Goal: Task Accomplishment & Management: Understand process/instructions

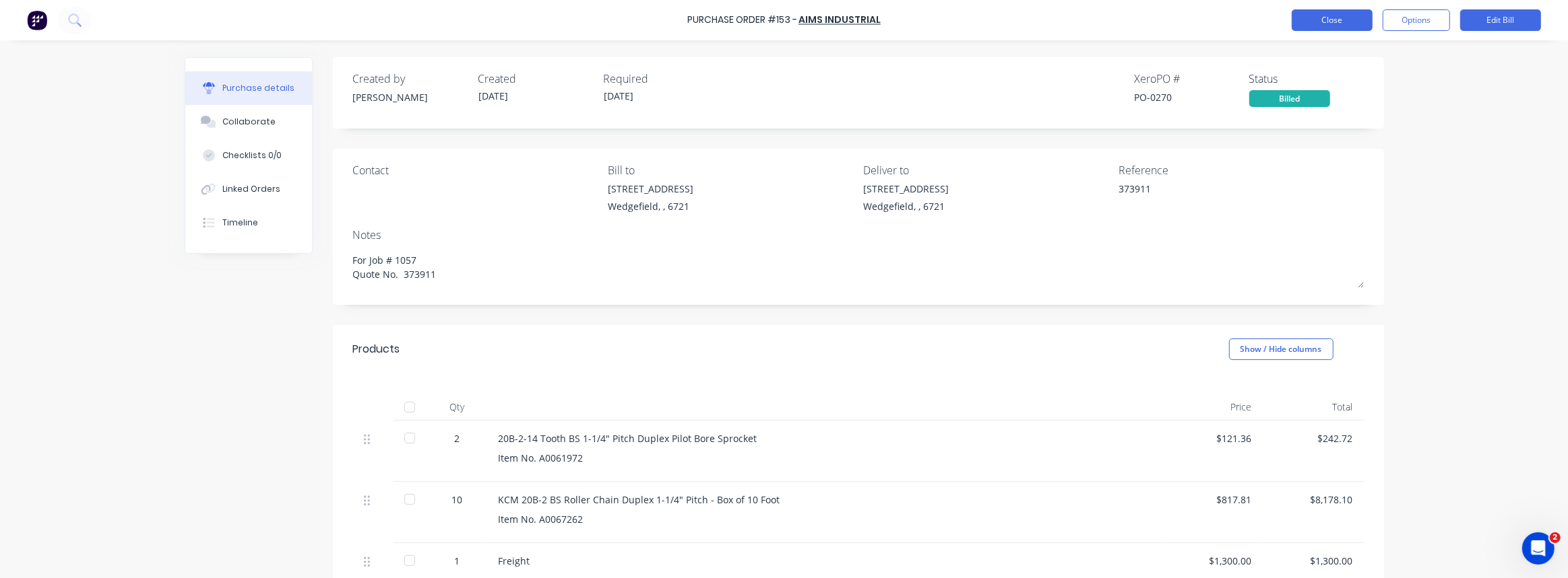
click at [1343, 21] on button "Close" at bounding box center [1332, 20] width 81 height 22
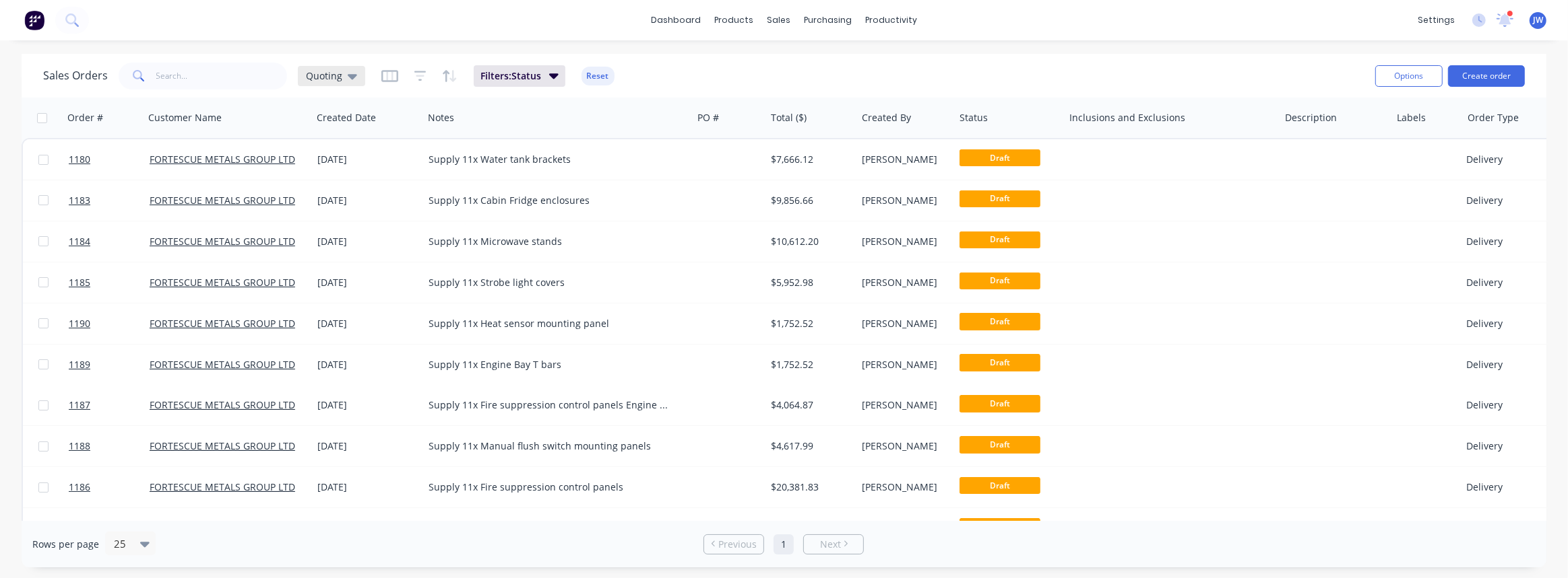
click at [357, 71] on div "Quoting" at bounding box center [331, 76] width 67 height 20
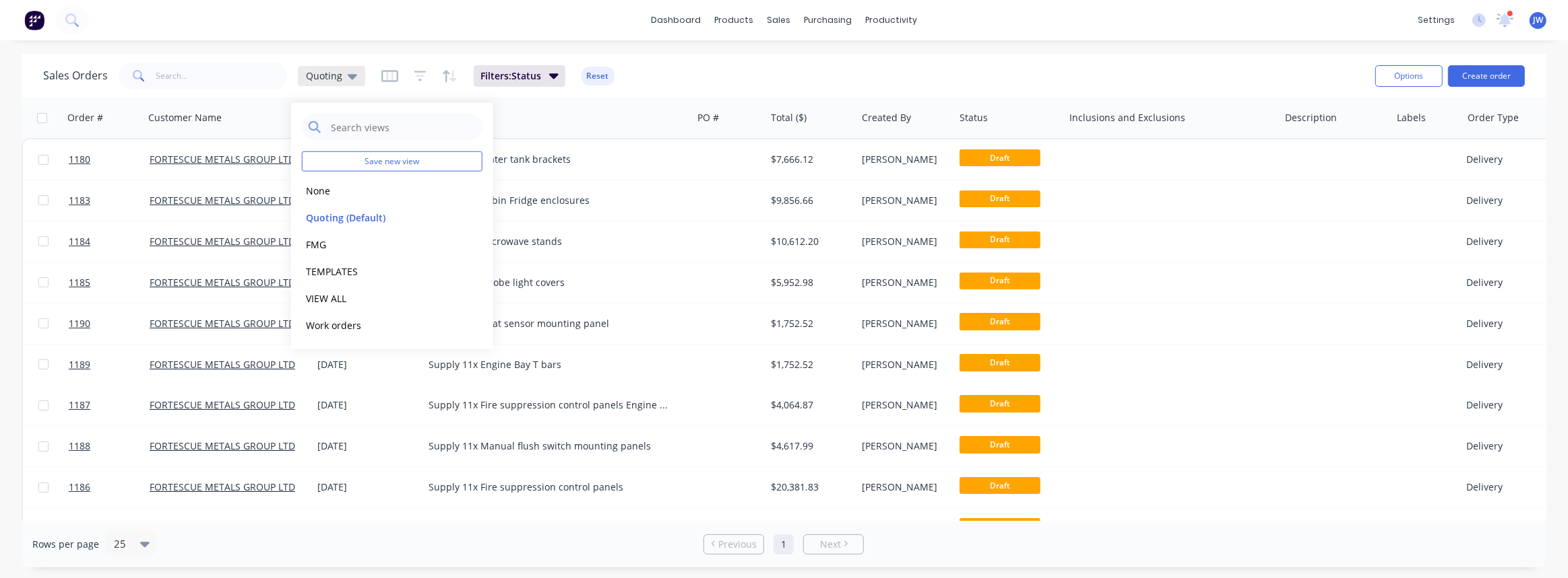
click at [340, 76] on div "Quoting" at bounding box center [331, 76] width 51 height 12
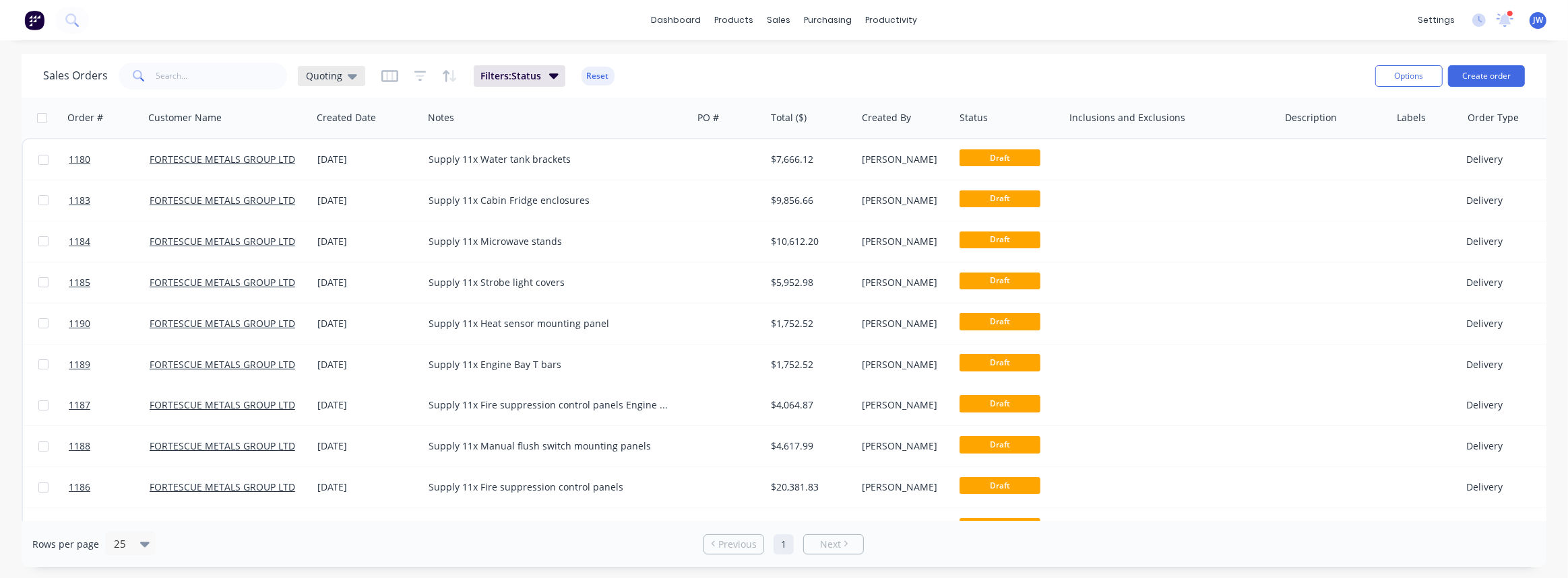
click at [343, 73] on div "Quoting" at bounding box center [331, 76] width 51 height 12
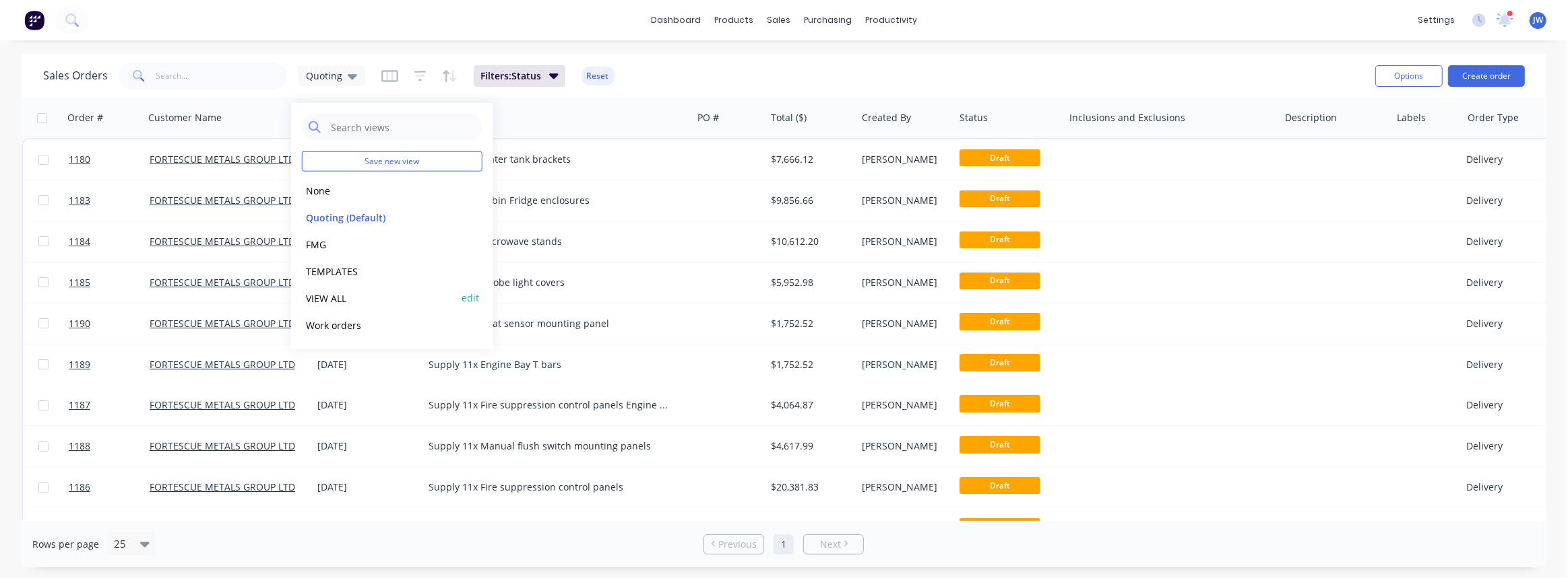
click at [306, 300] on button "VIEW ALL" at bounding box center [378, 298] width 153 height 16
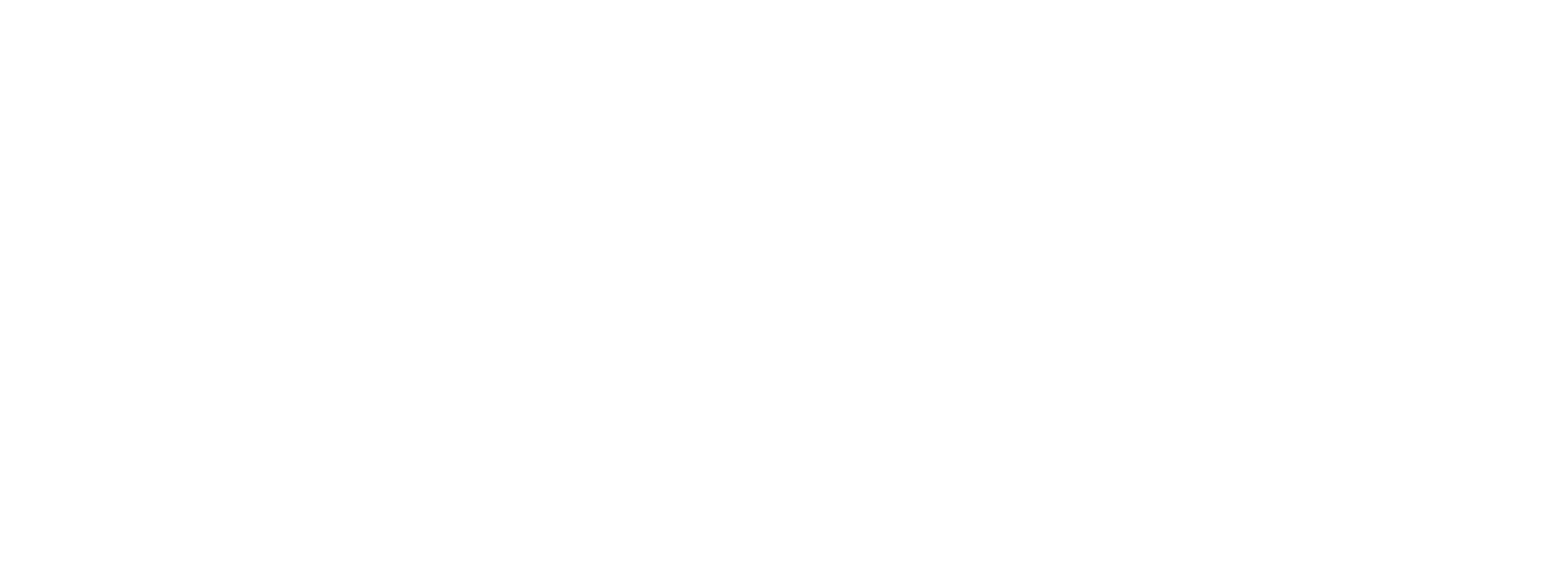
click at [197, 0] on html "x" at bounding box center [784, 0] width 1568 height 0
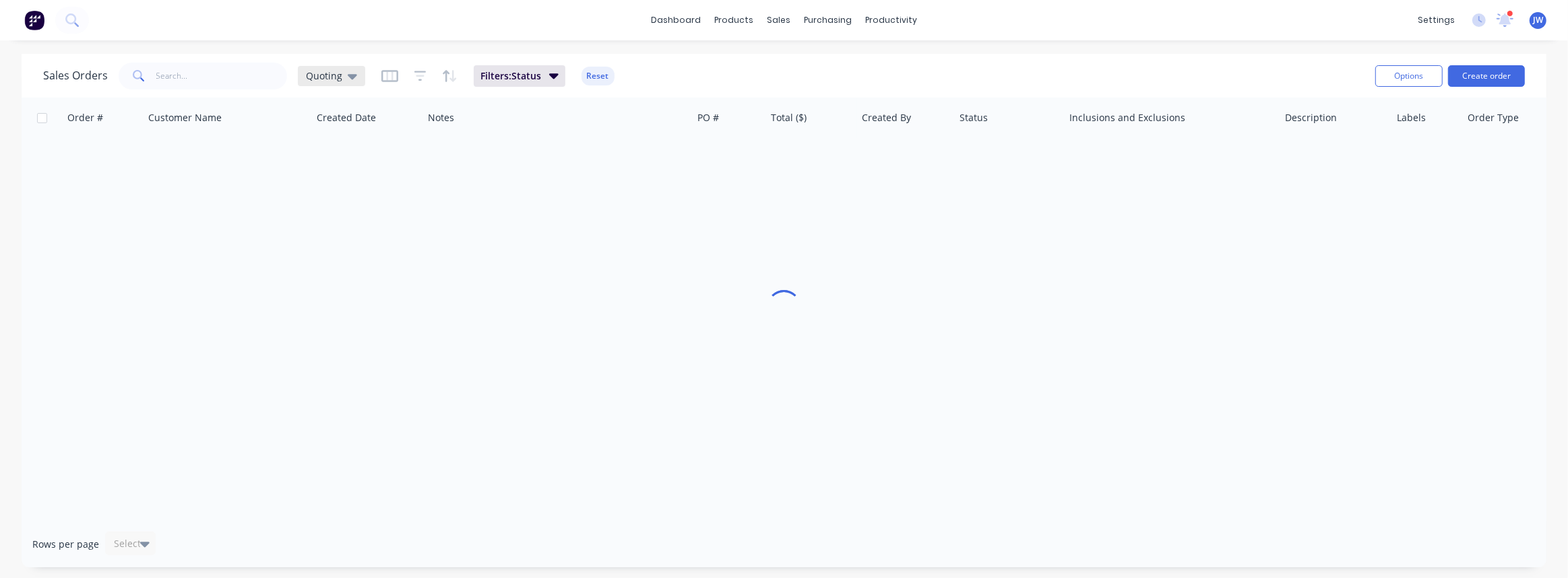
click at [319, 73] on span "Quoting" at bounding box center [324, 76] width 36 height 14
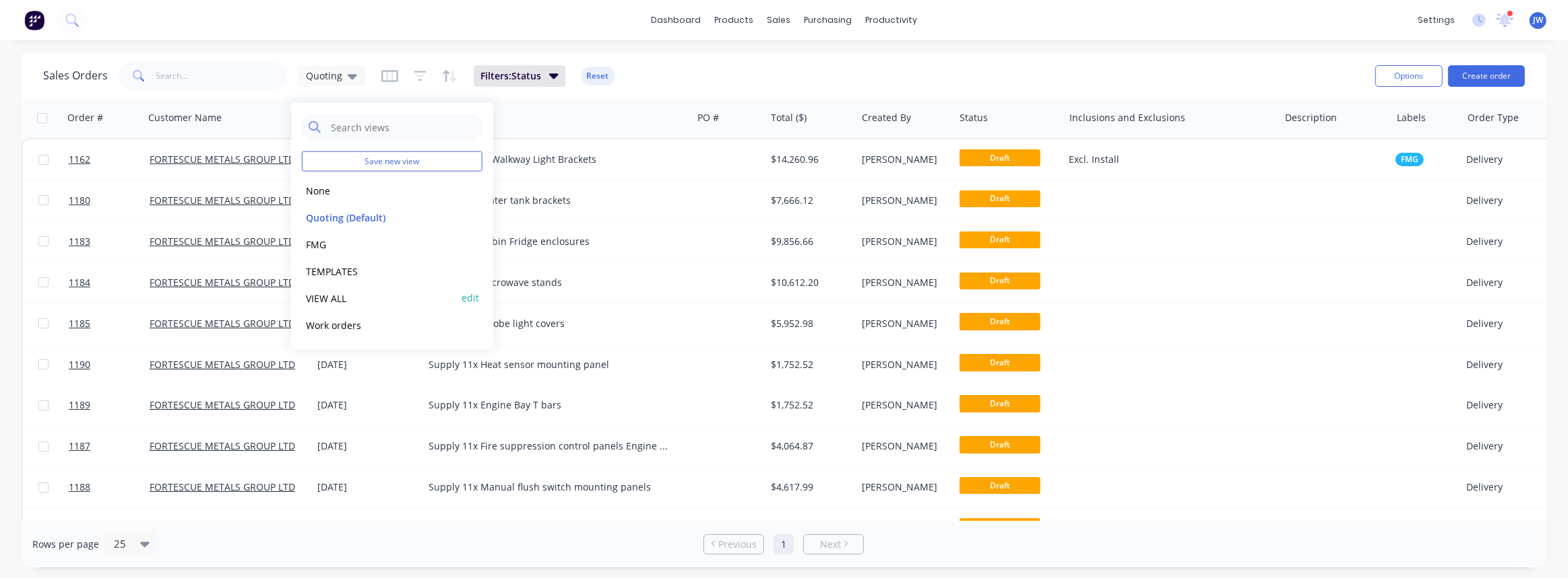
click at [331, 295] on button "VIEW ALL" at bounding box center [378, 298] width 153 height 16
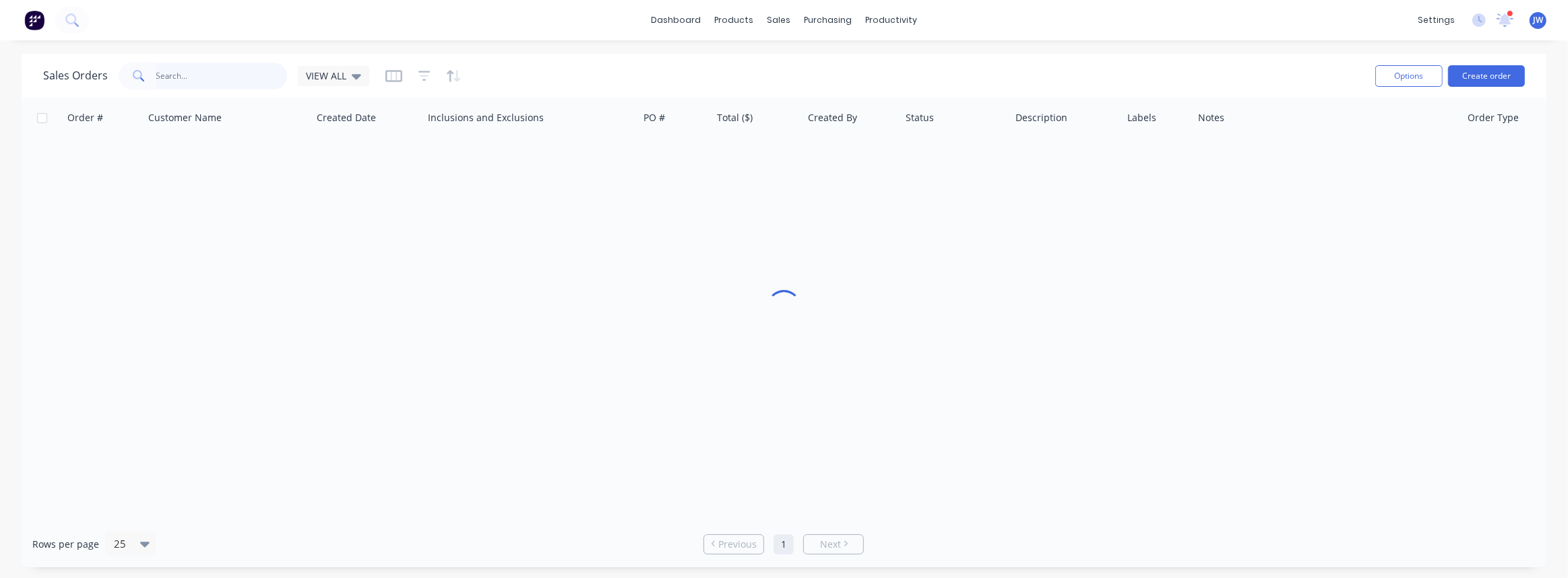
click at [231, 73] on input "text" at bounding box center [222, 76] width 131 height 27
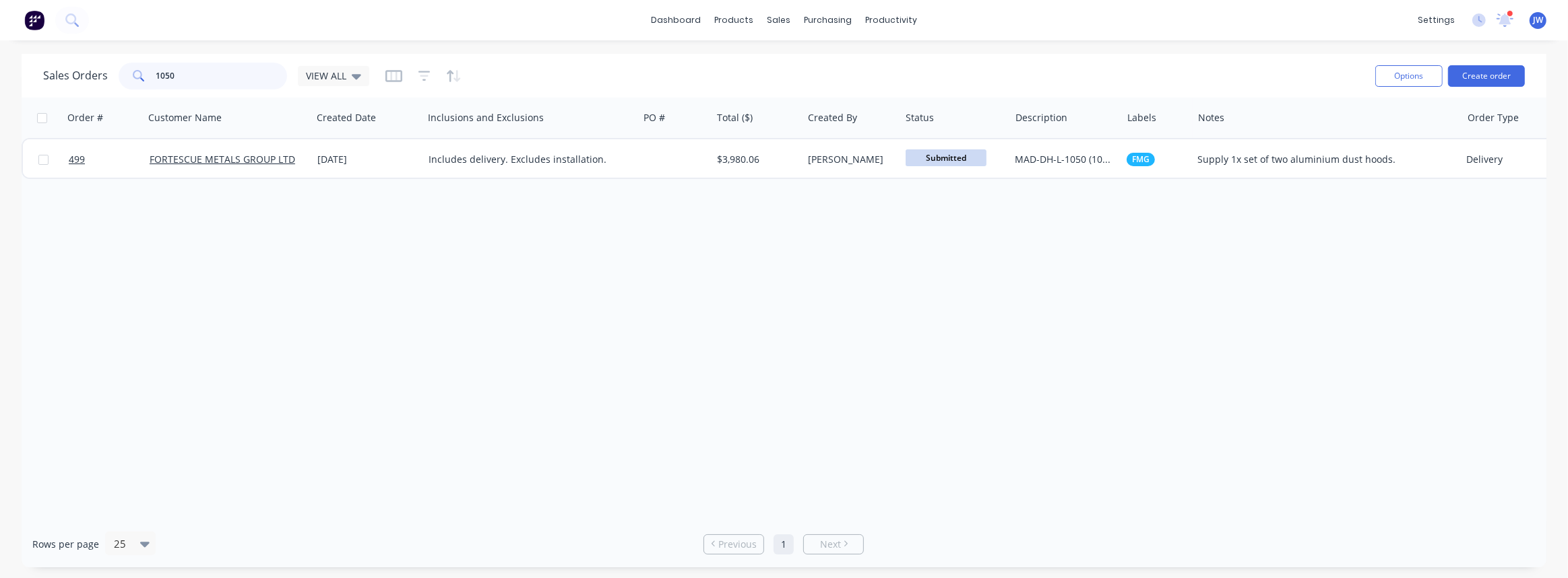
click at [199, 72] on input "1050" at bounding box center [222, 76] width 131 height 27
drag, startPoint x: 236, startPoint y: 73, endPoint x: 152, endPoint y: 66, distance: 84.3
click at [152, 66] on div "1050" at bounding box center [203, 76] width 168 height 27
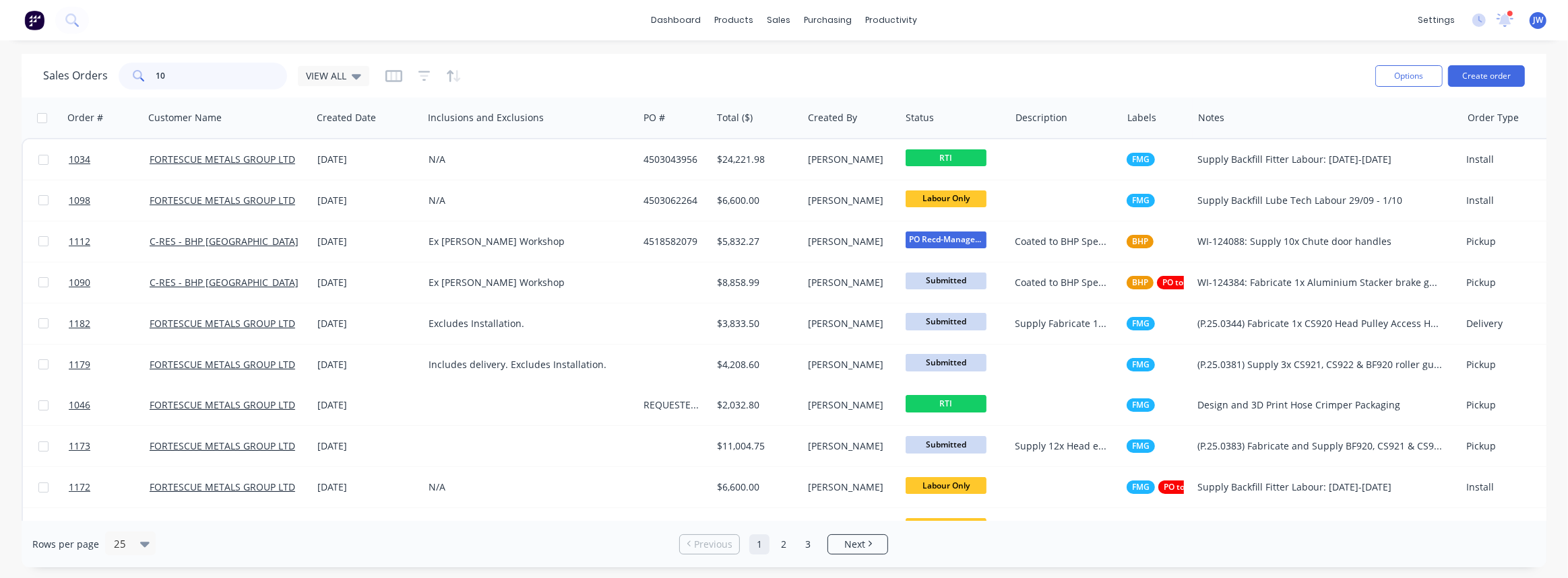
type input "1"
type input "1150"
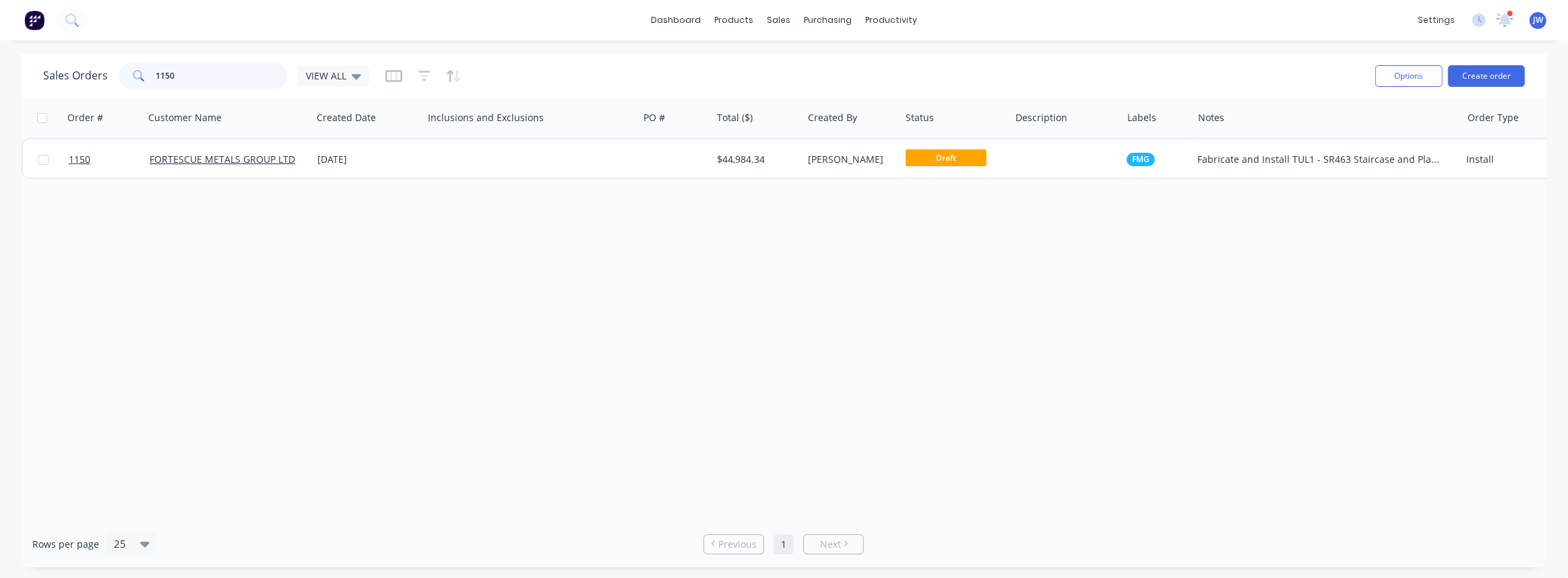
drag, startPoint x: 209, startPoint y: 84, endPoint x: 68, endPoint y: 91, distance: 141.2
click at [69, 91] on div "Sales Orders 1150 VIEW ALL" at bounding box center [703, 76] width 1321 height 33
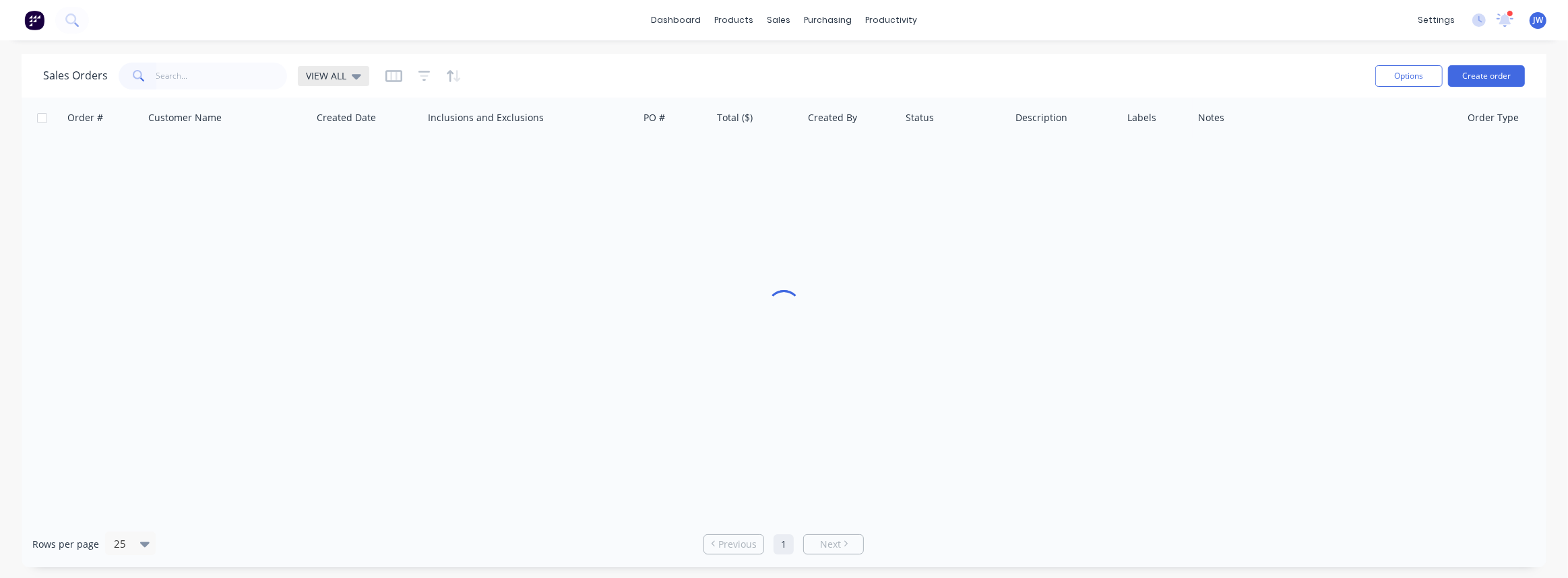
click at [313, 77] on span "VIEW ALL" at bounding box center [326, 76] width 41 height 14
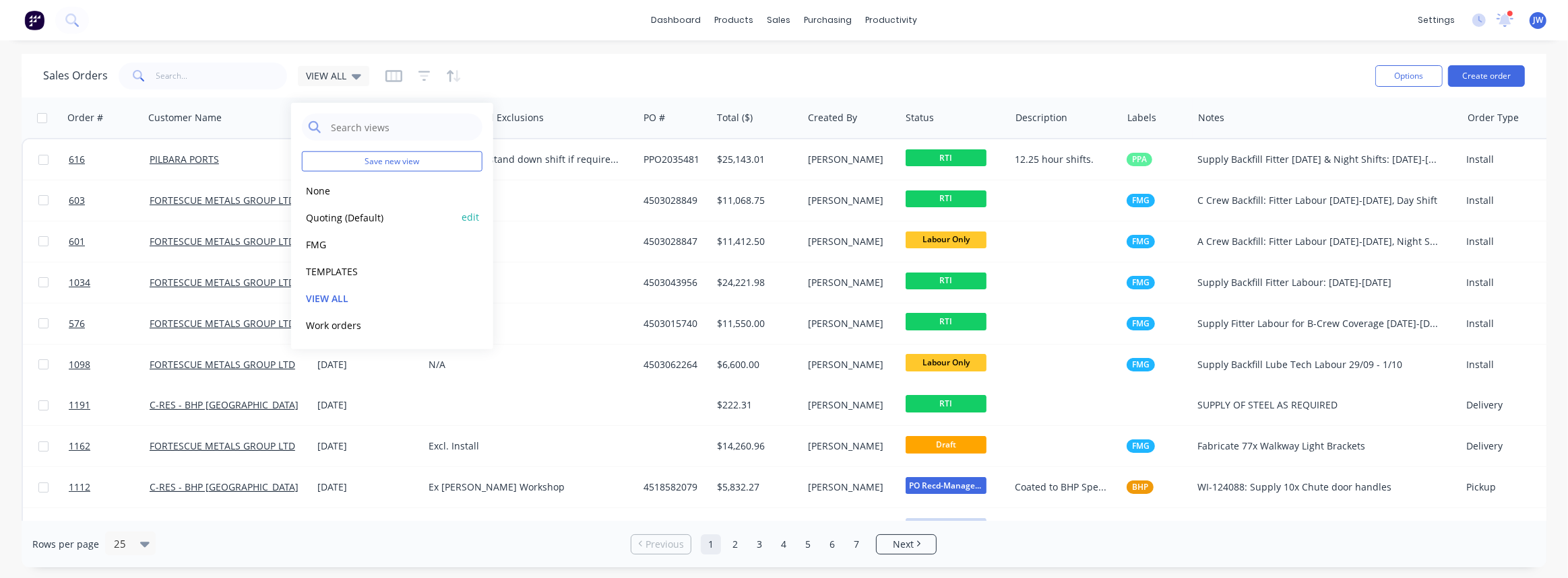
click at [342, 214] on button "Quoting (Default)" at bounding box center [378, 217] width 153 height 16
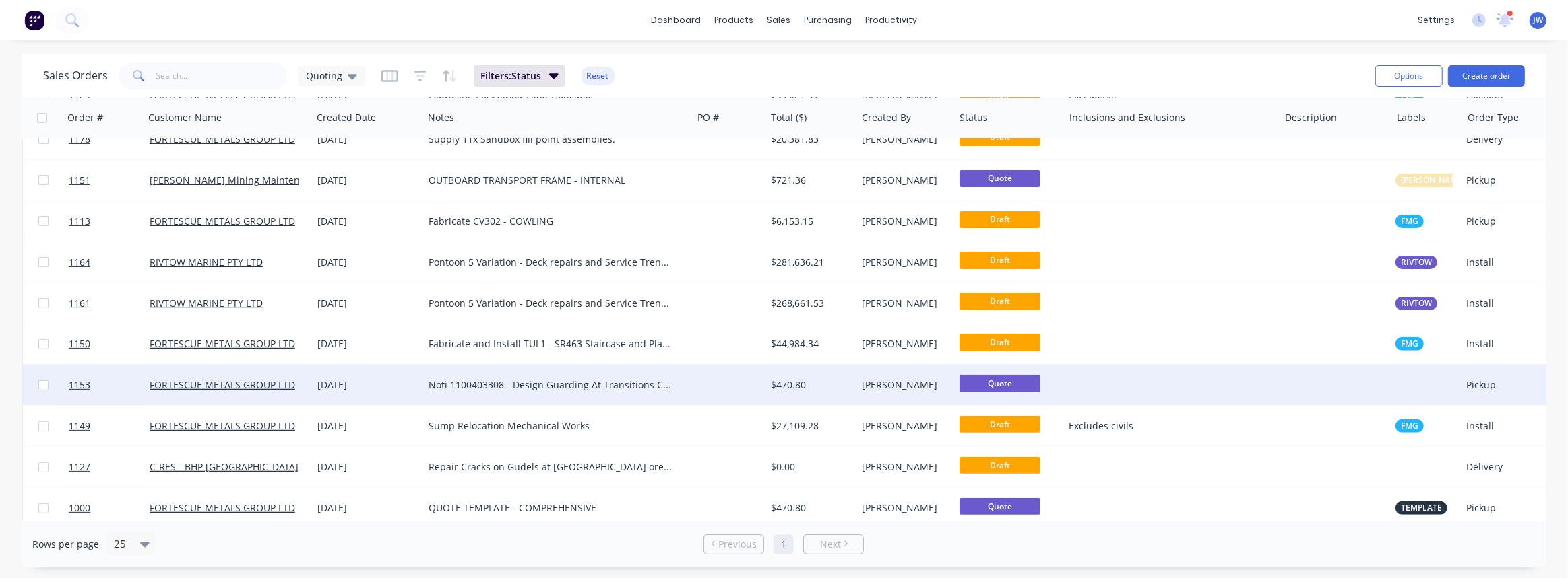
scroll to position [525, 0]
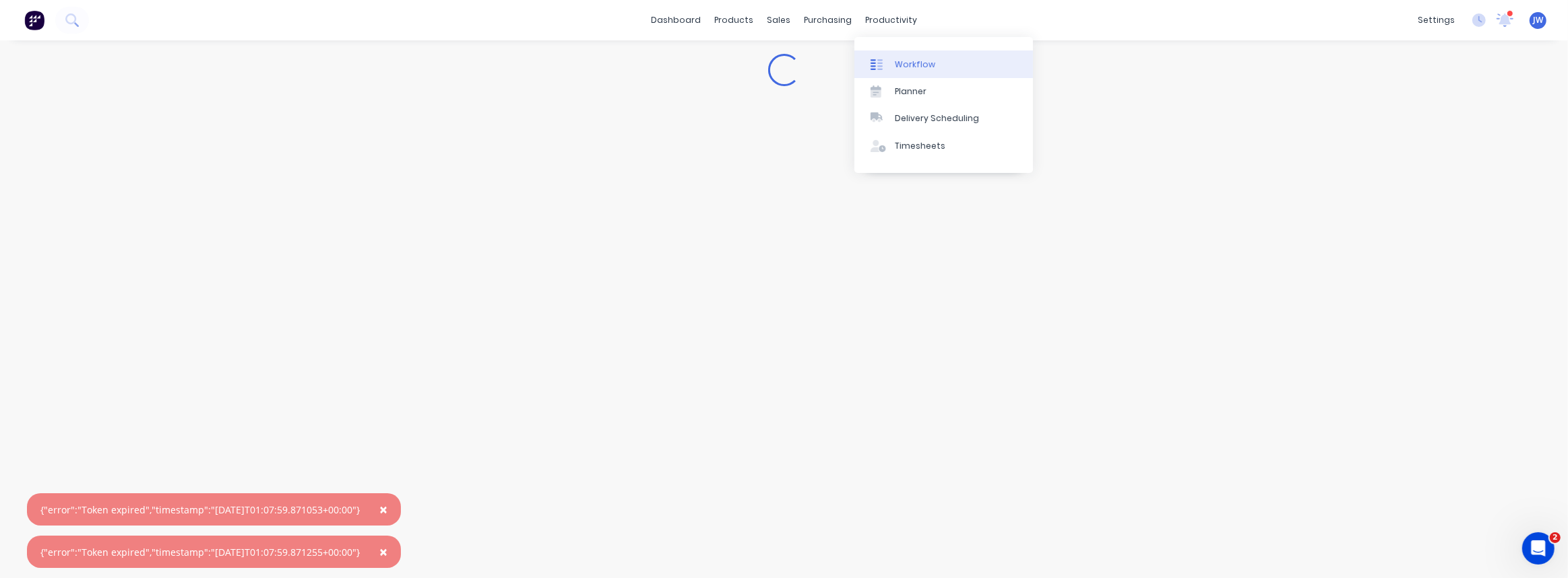
click at [893, 63] on link "Workflow" at bounding box center [943, 64] width 178 height 27
click at [387, 513] on span "×" at bounding box center [383, 510] width 8 height 19
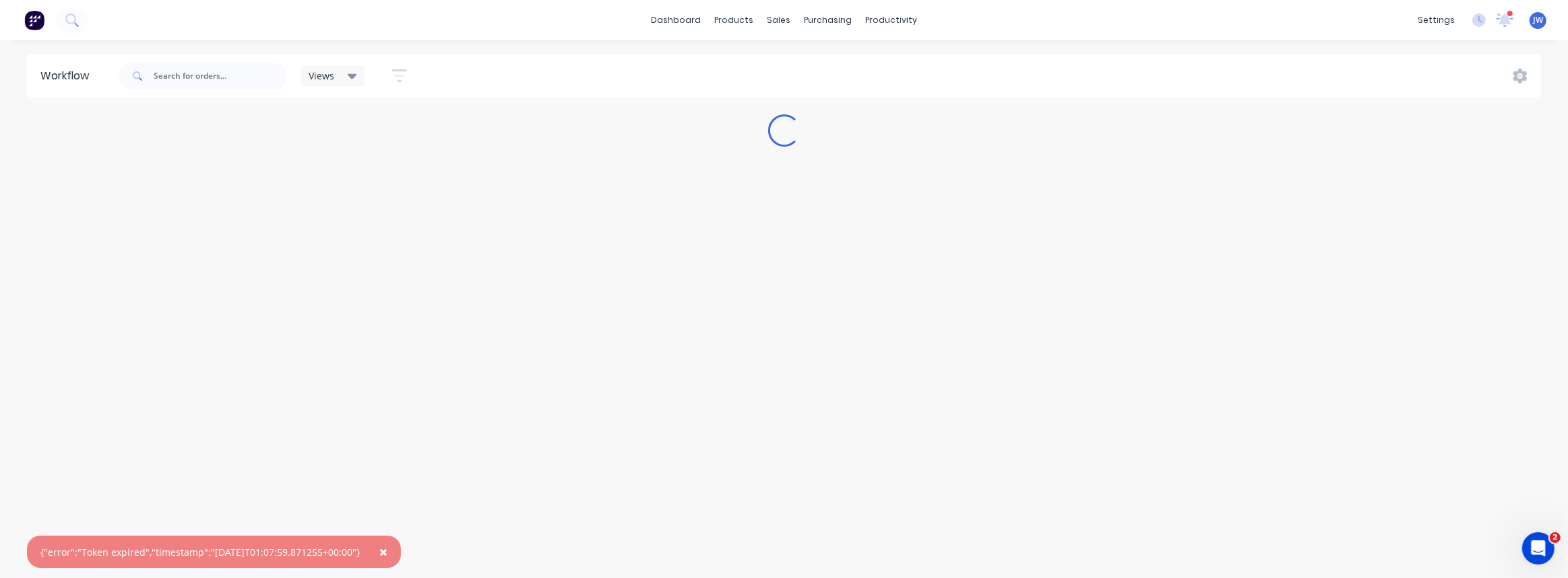
click at [387, 552] on span "×" at bounding box center [383, 552] width 8 height 19
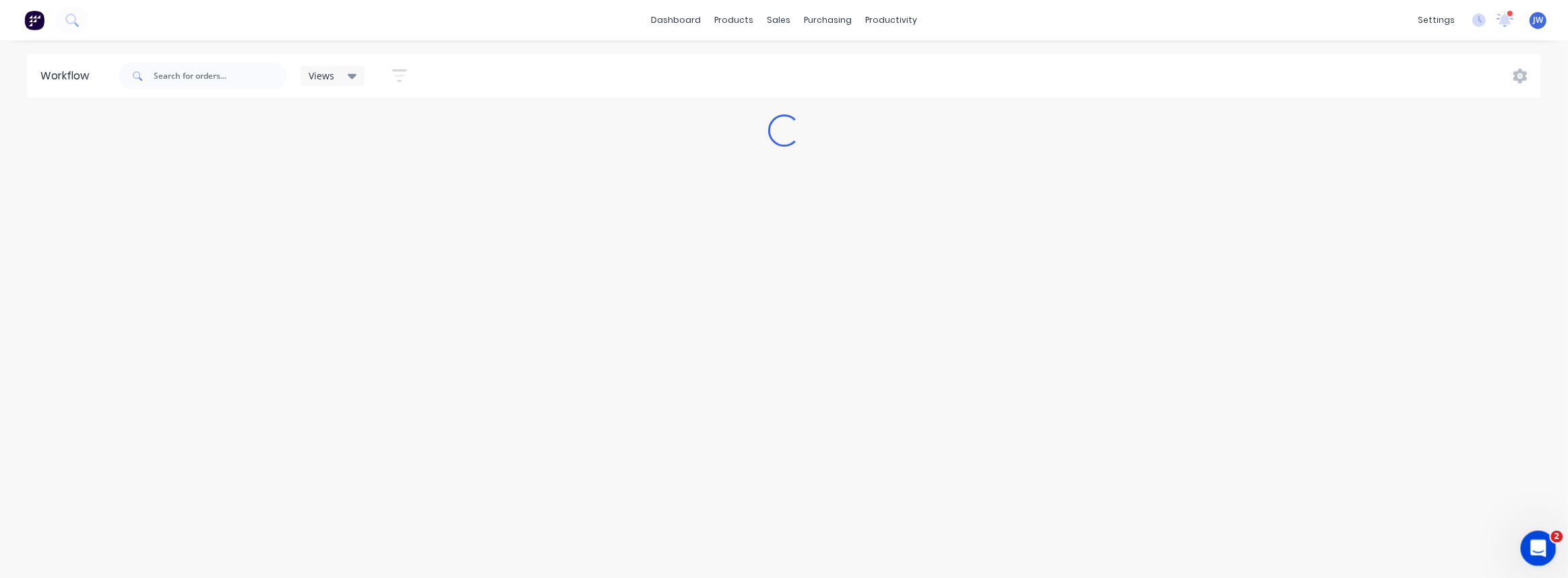
click at [1533, 540] on icon "Open Intercom Messenger" at bounding box center [1536, 547] width 22 height 22
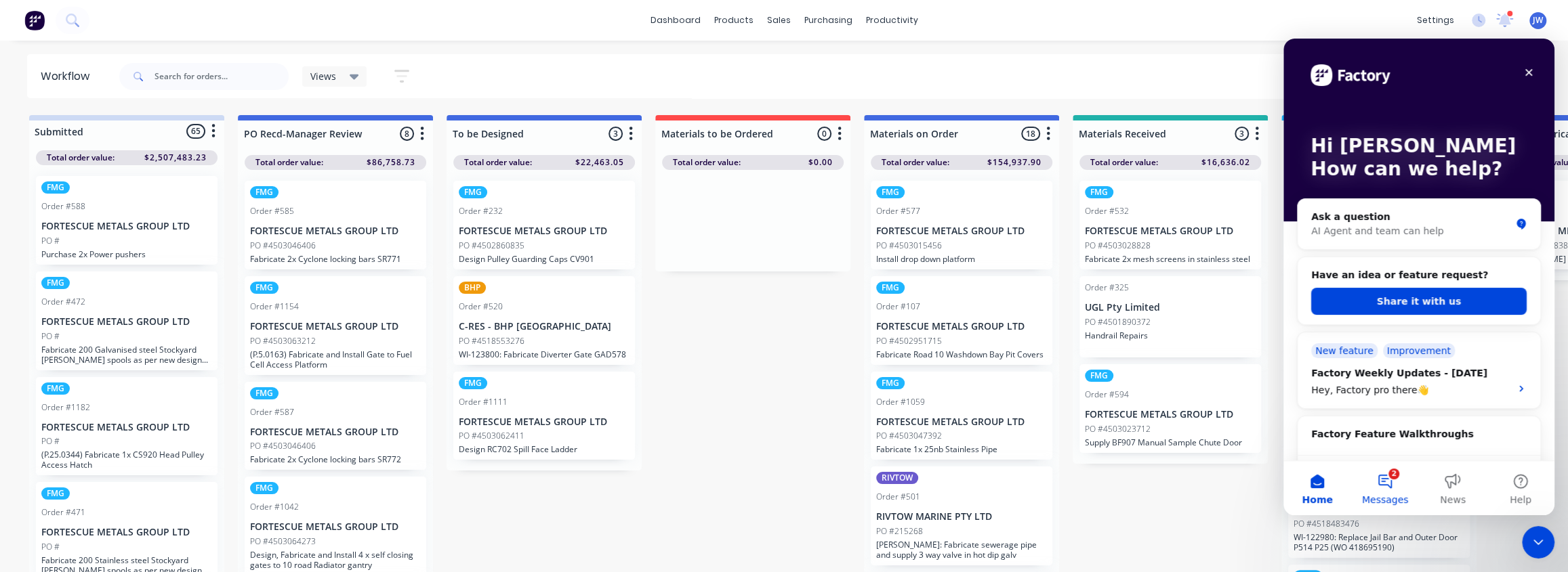
click at [1392, 490] on button "2 Messages" at bounding box center [1385, 488] width 68 height 55
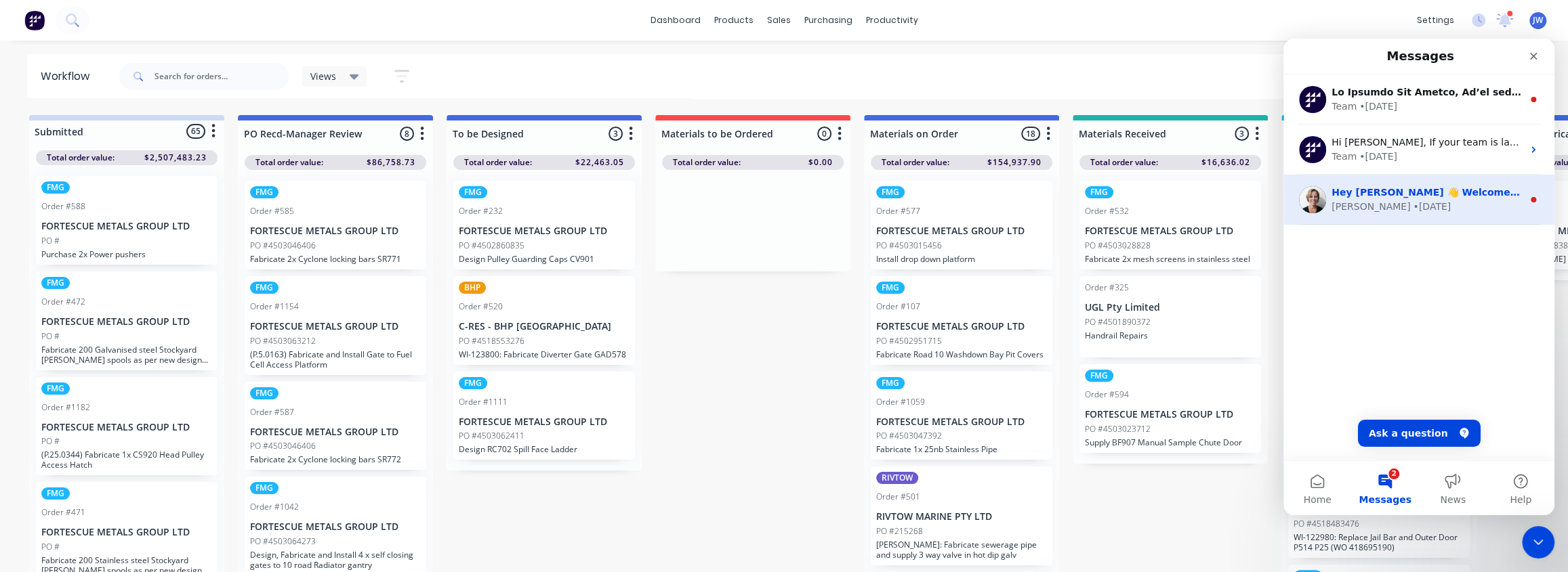
click at [1347, 206] on div "[PERSON_NAME]" at bounding box center [1371, 207] width 79 height 14
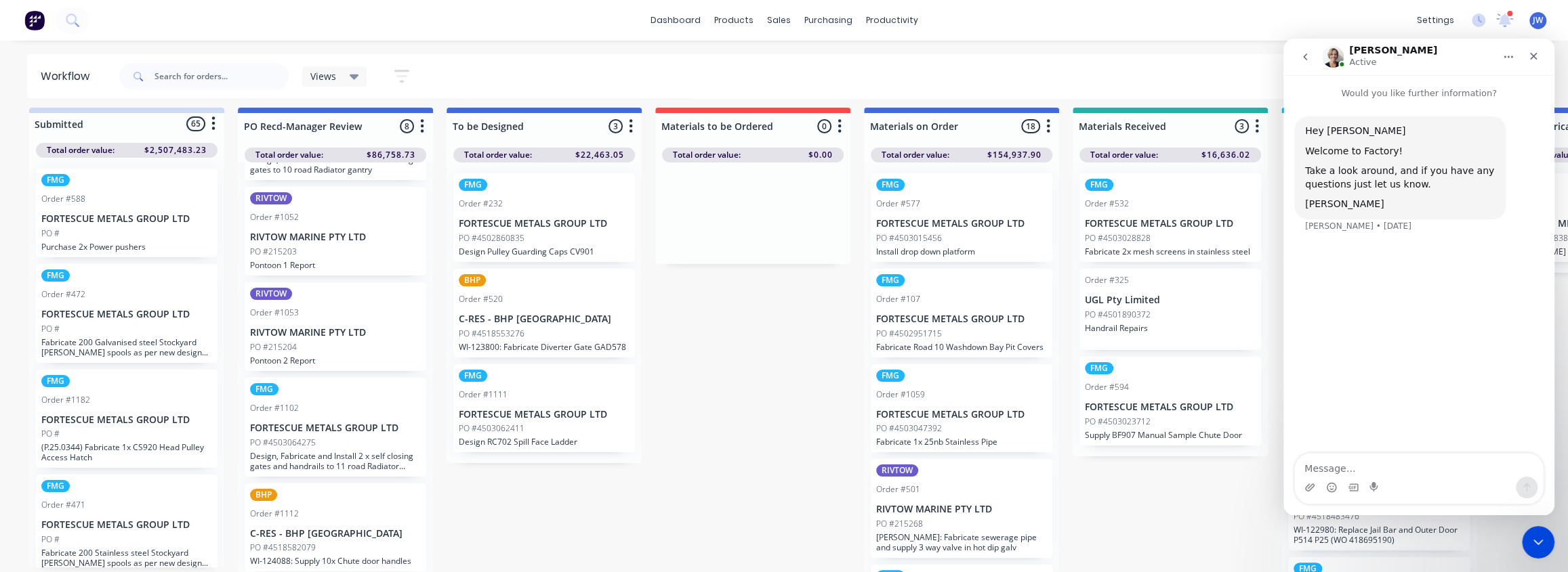
scroll to position [16, 0]
click at [330, 542] on div "PO #4518582079" at bounding box center [335, 548] width 171 height 12
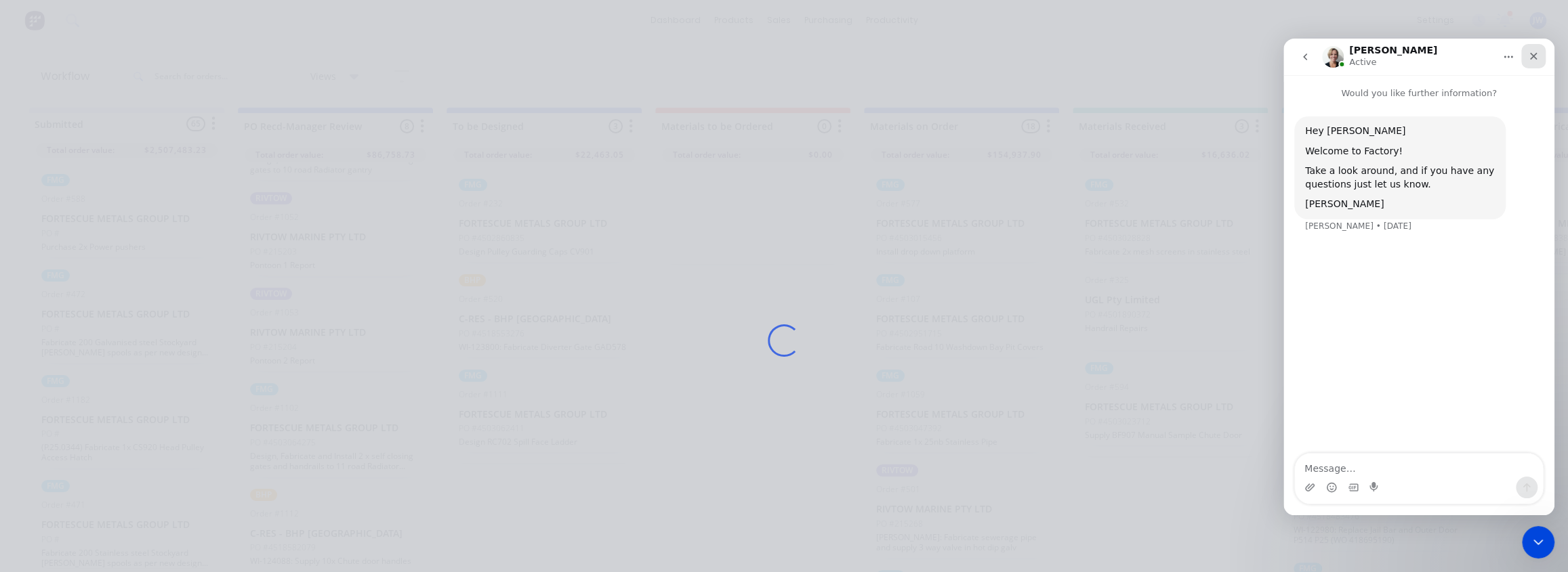
click at [1538, 50] on div "Close" at bounding box center [1534, 56] width 24 height 24
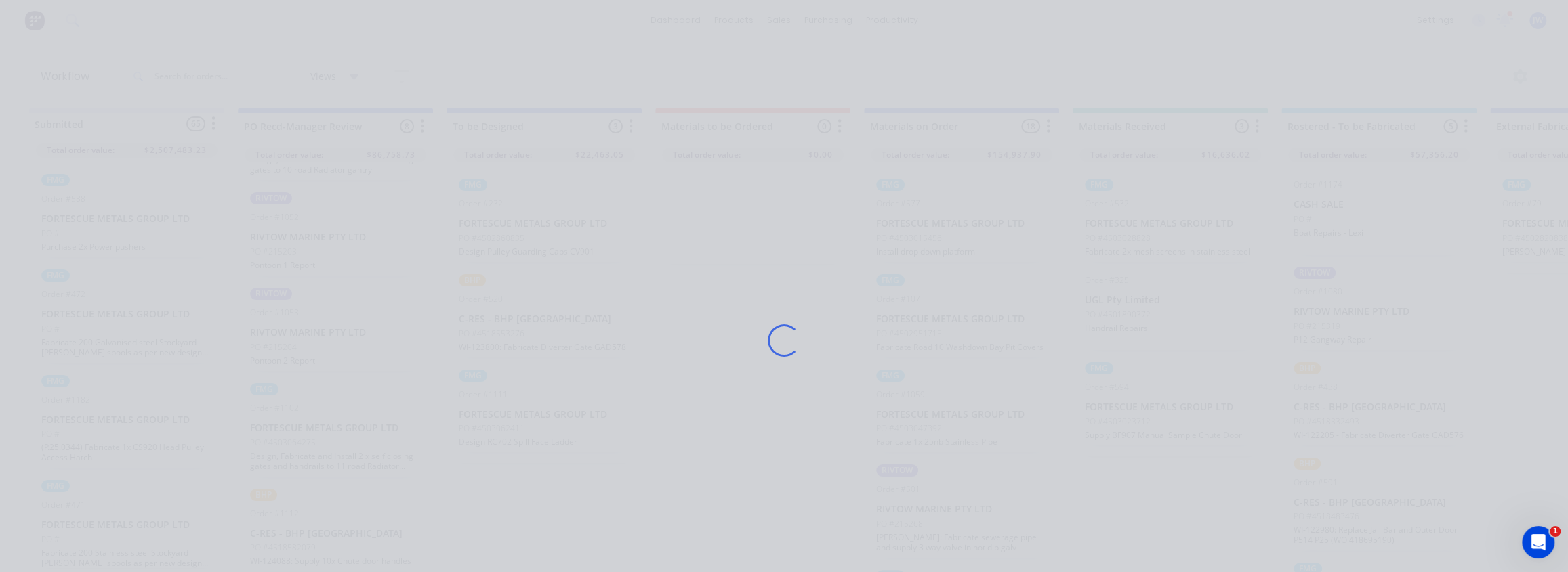
scroll to position [0, 0]
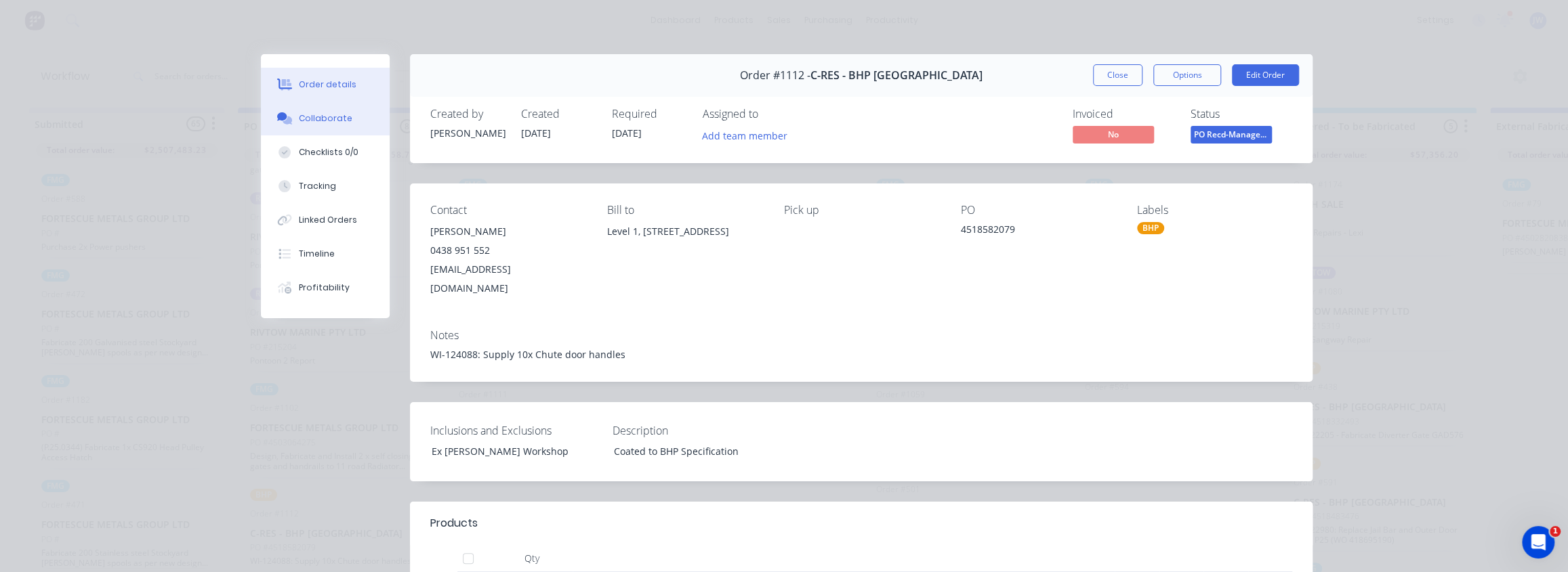
click at [307, 123] on div "Collaborate" at bounding box center [326, 119] width 54 height 12
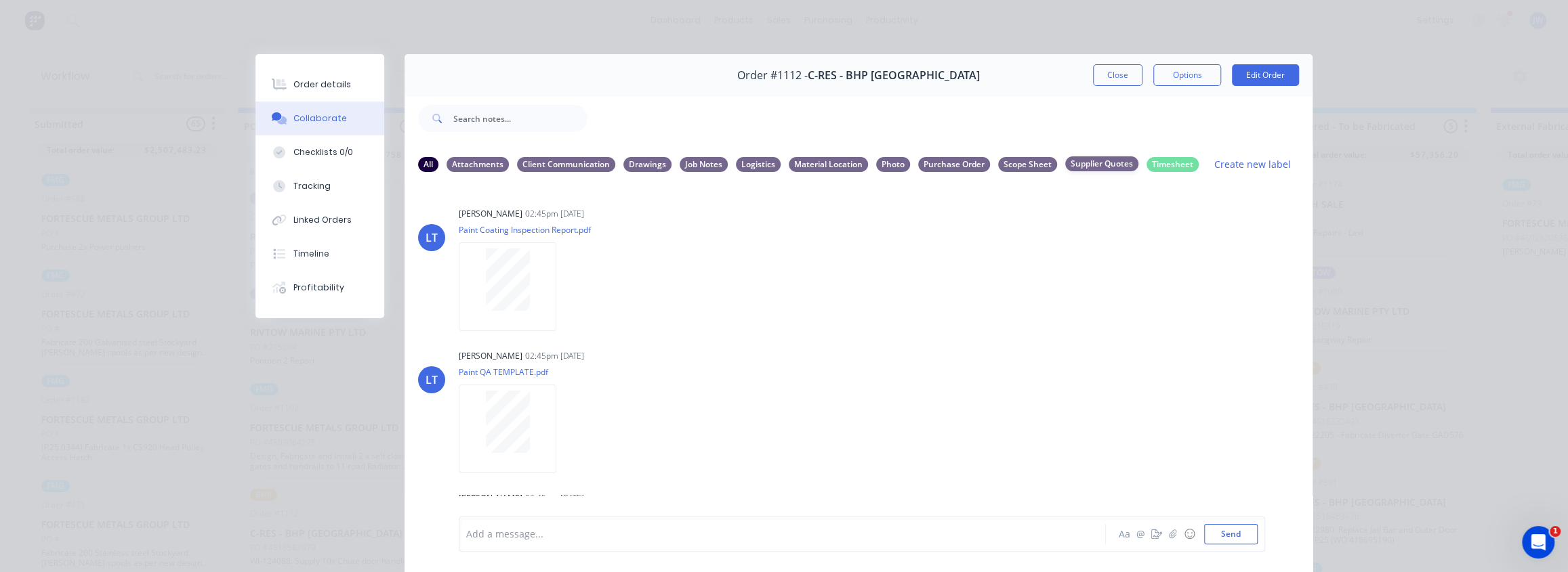
click at [1090, 166] on div "Supplier Quotes" at bounding box center [1102, 164] width 73 height 15
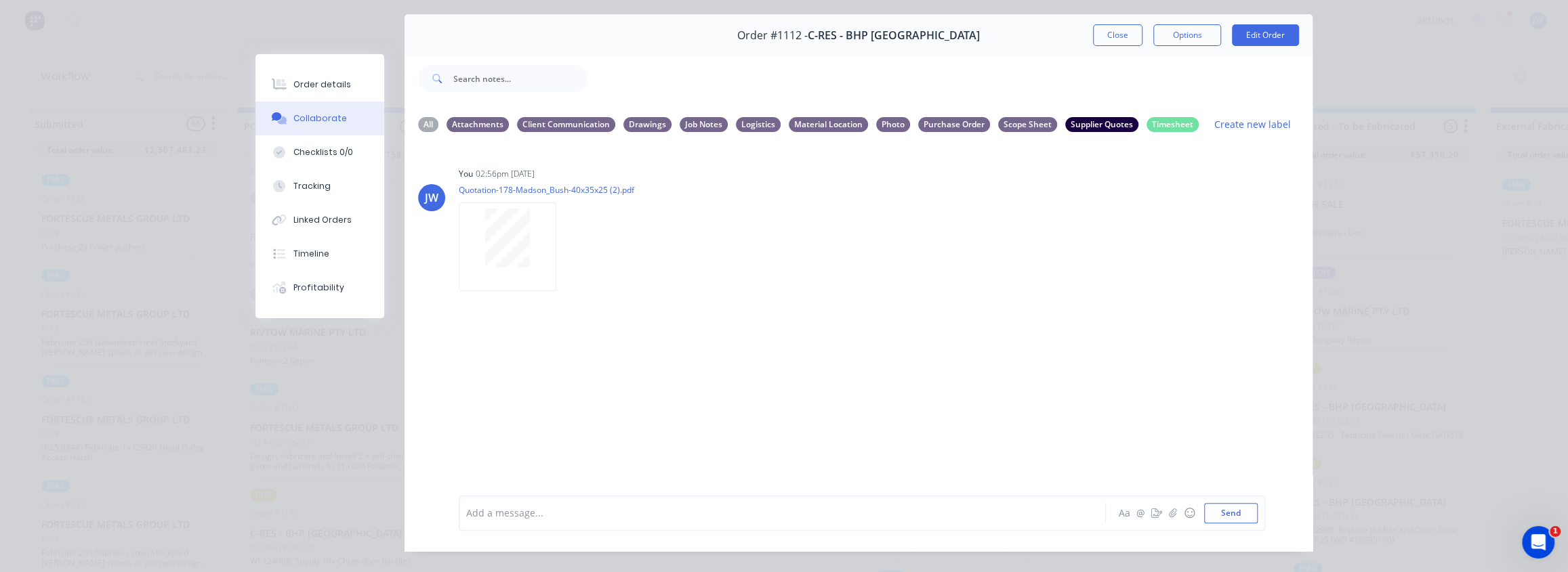
scroll to position [61, 0]
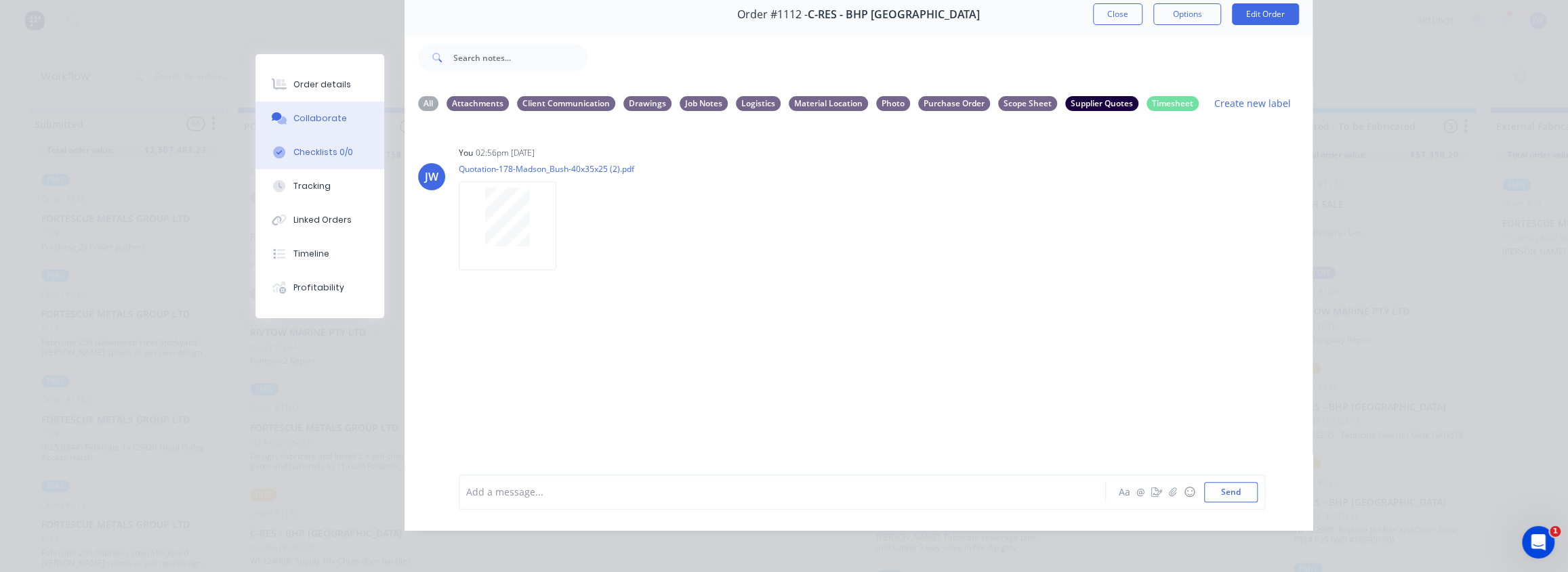
click at [312, 163] on button "Checklists 0/0" at bounding box center [320, 152] width 128 height 34
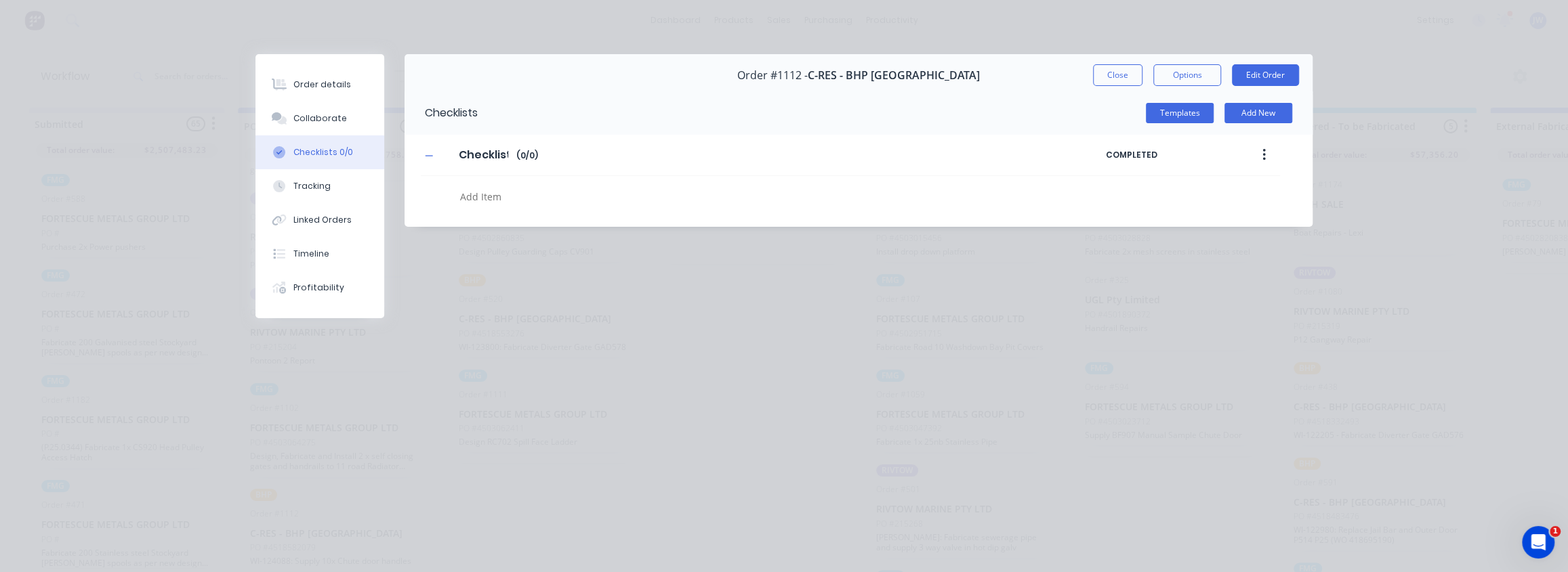
scroll to position [0, 0]
type textarea "x"
click at [305, 82] on div "Order details" at bounding box center [322, 85] width 57 height 12
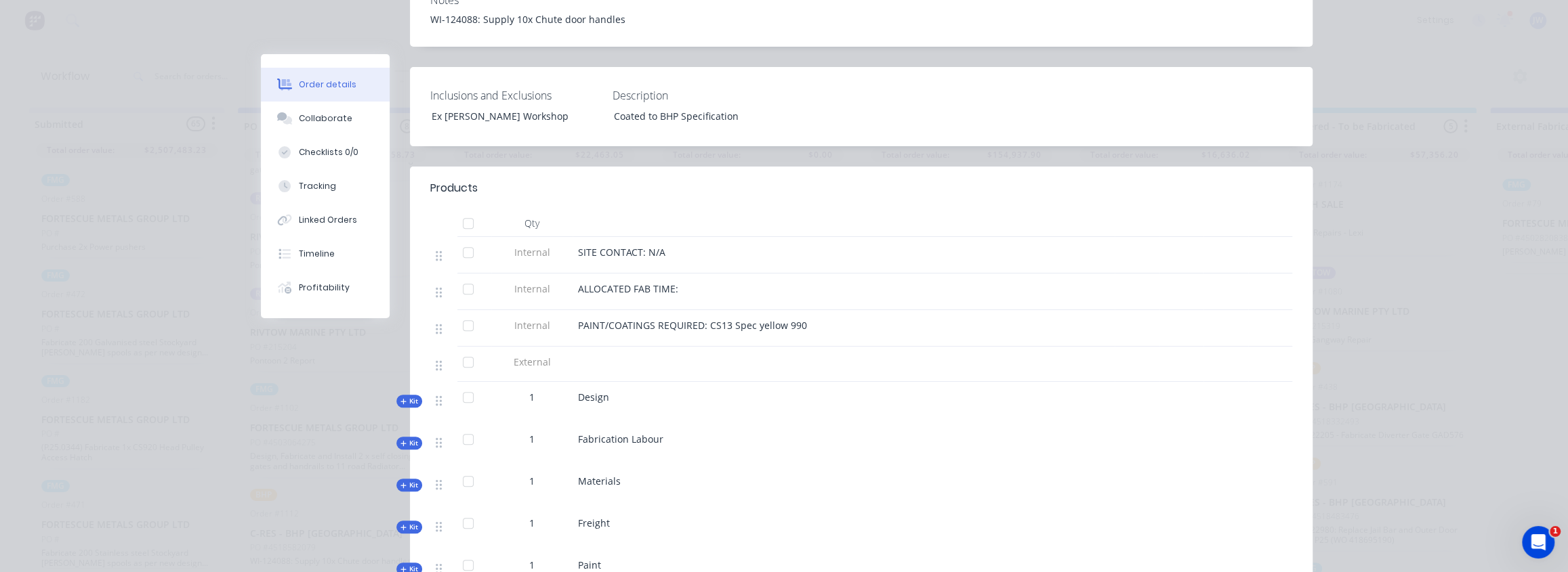
scroll to position [431, 0]
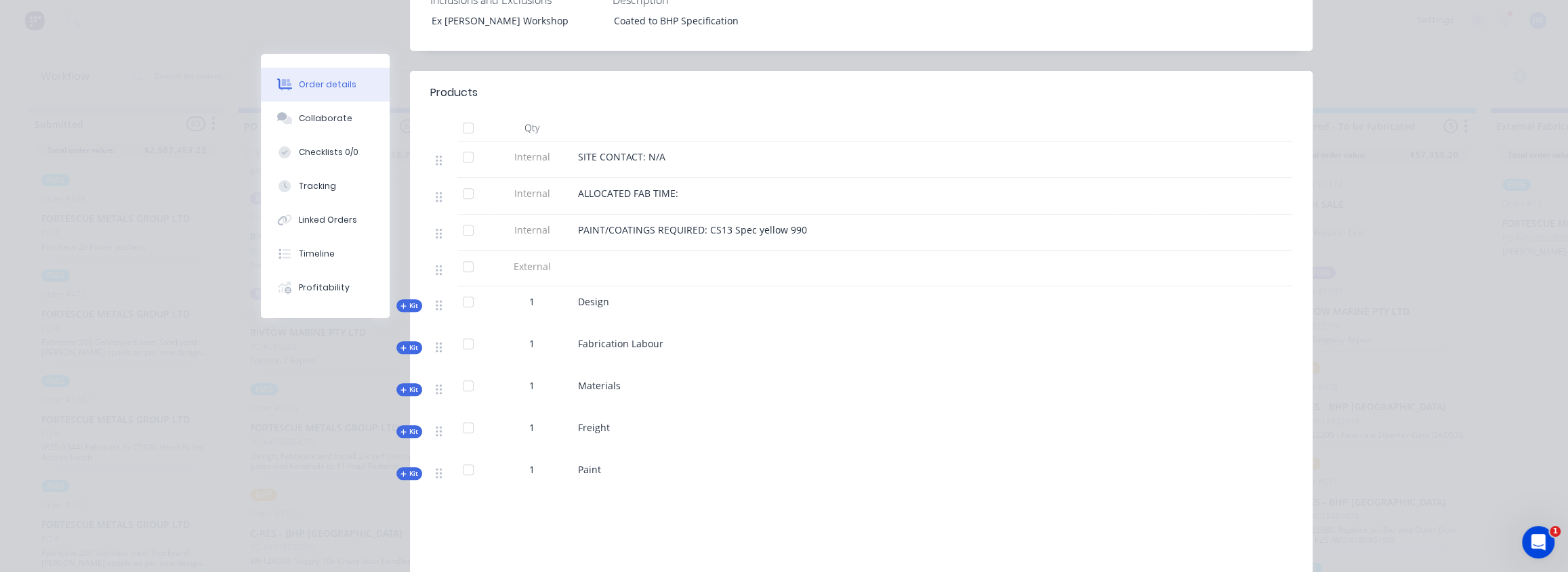
click at [408, 385] on span "Kit" at bounding box center [409, 390] width 17 height 10
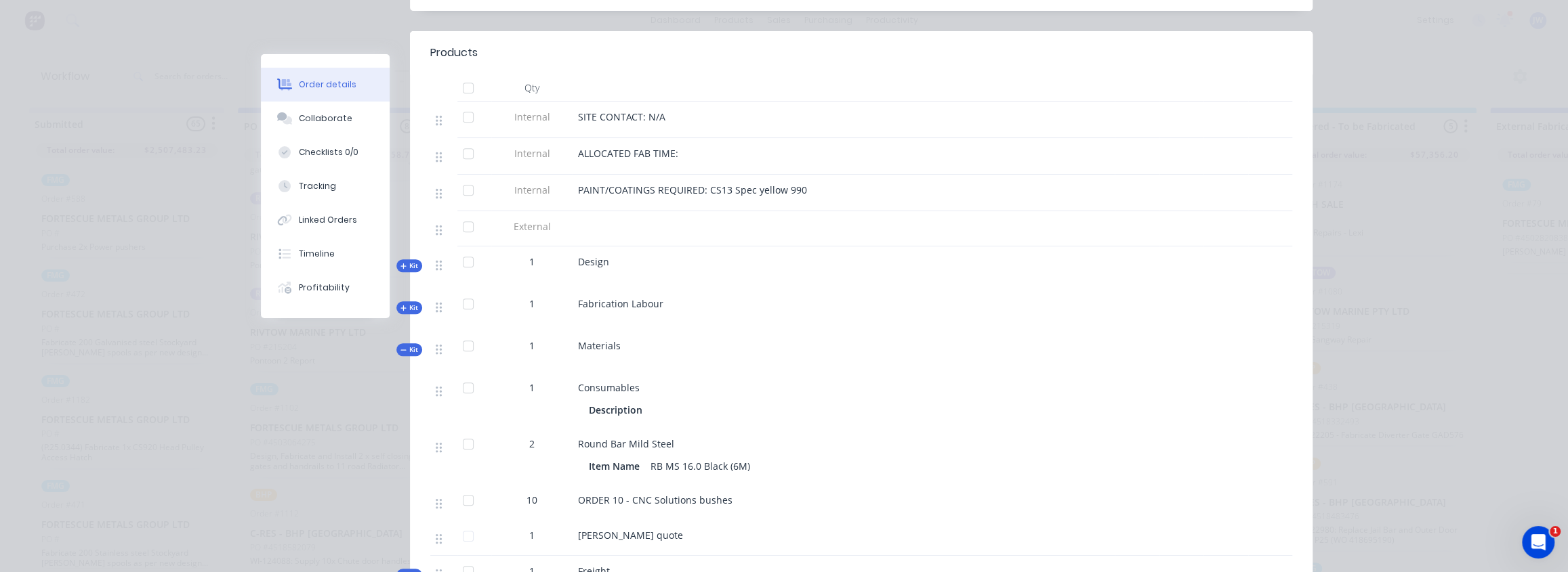
scroll to position [492, 0]
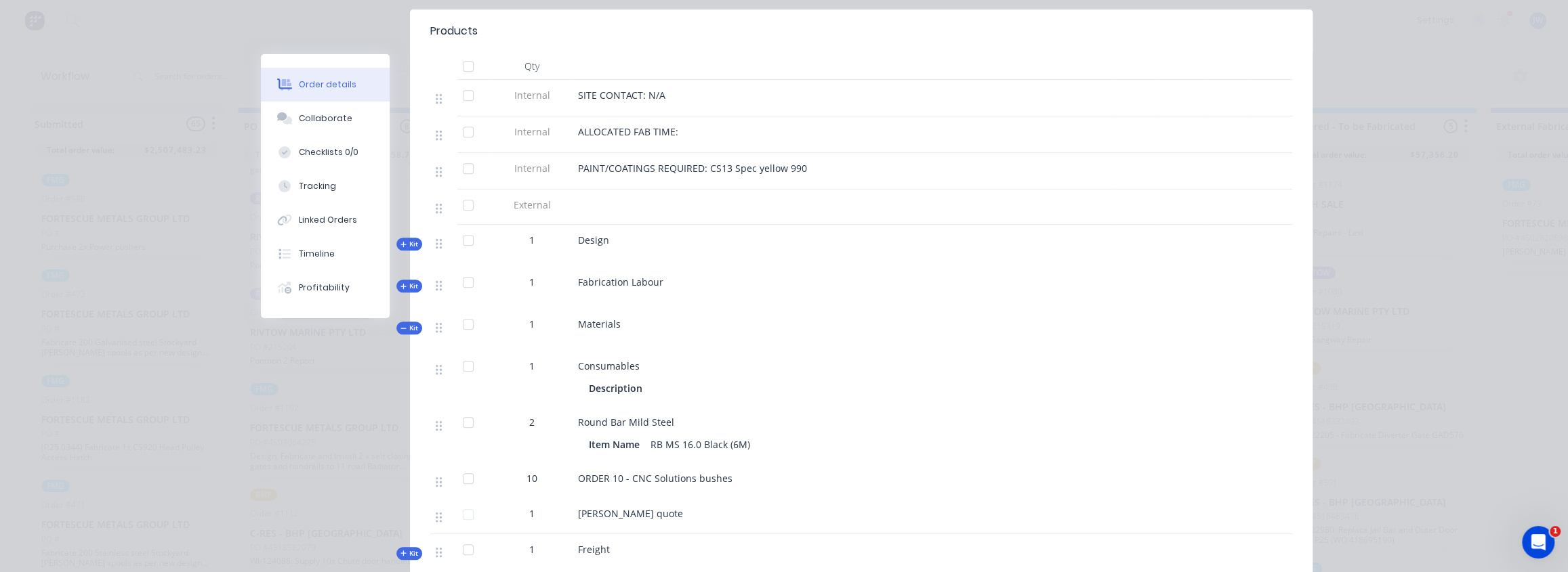
click at [610, 472] on span "ORDER 10 - CNC Solutions bushes" at bounding box center [656, 478] width 154 height 13
click at [402, 325] on icon "button" at bounding box center [403, 328] width 6 height 7
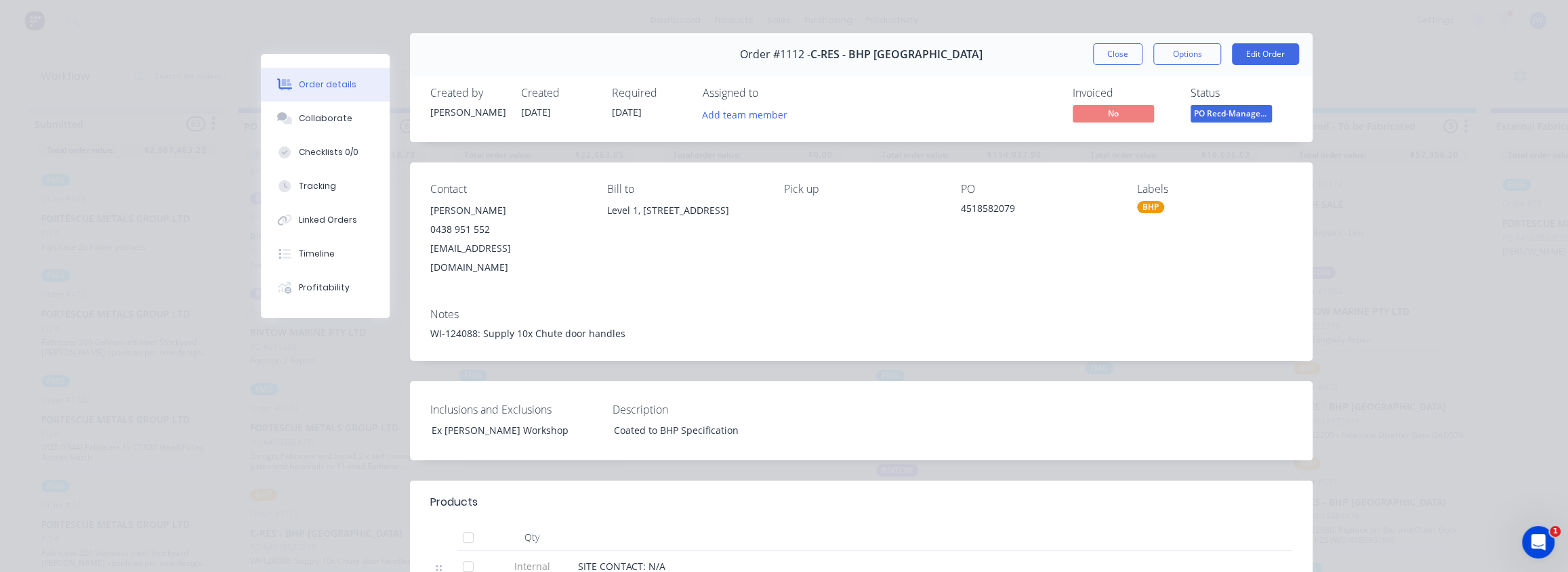
scroll to position [0, 0]
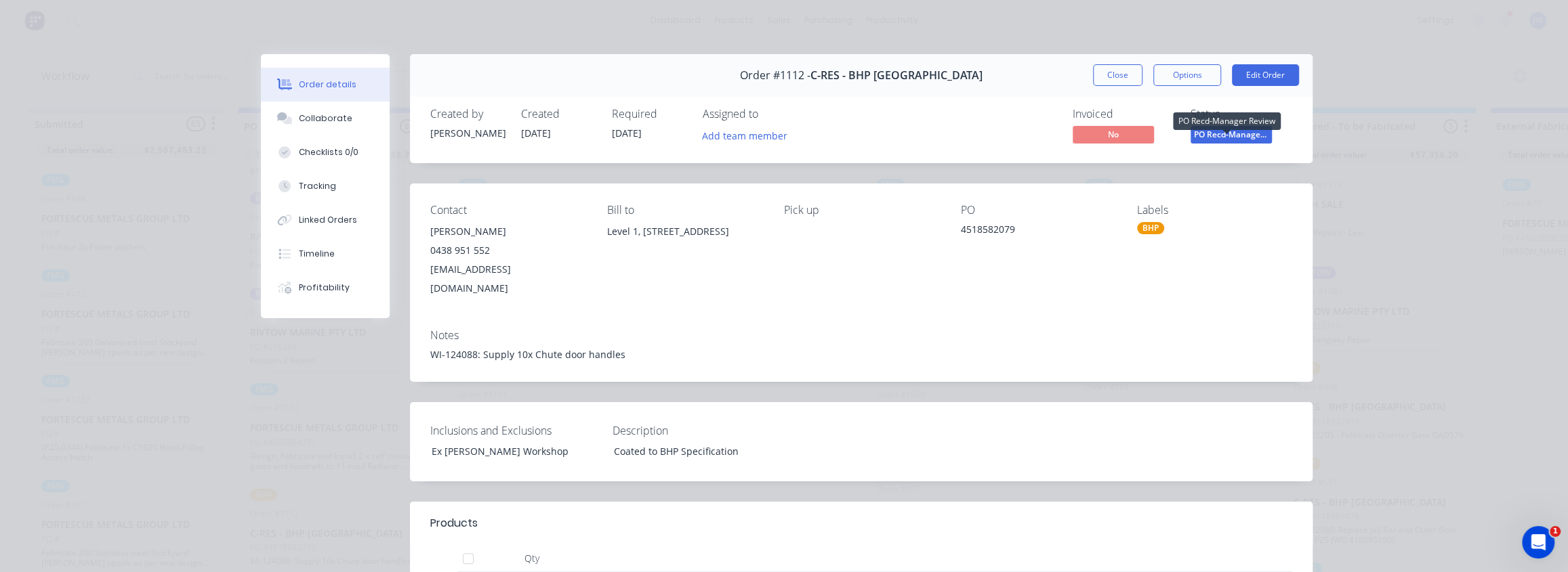
click at [1212, 142] on span "PO Recd-Manager..." at bounding box center [1232, 134] width 82 height 17
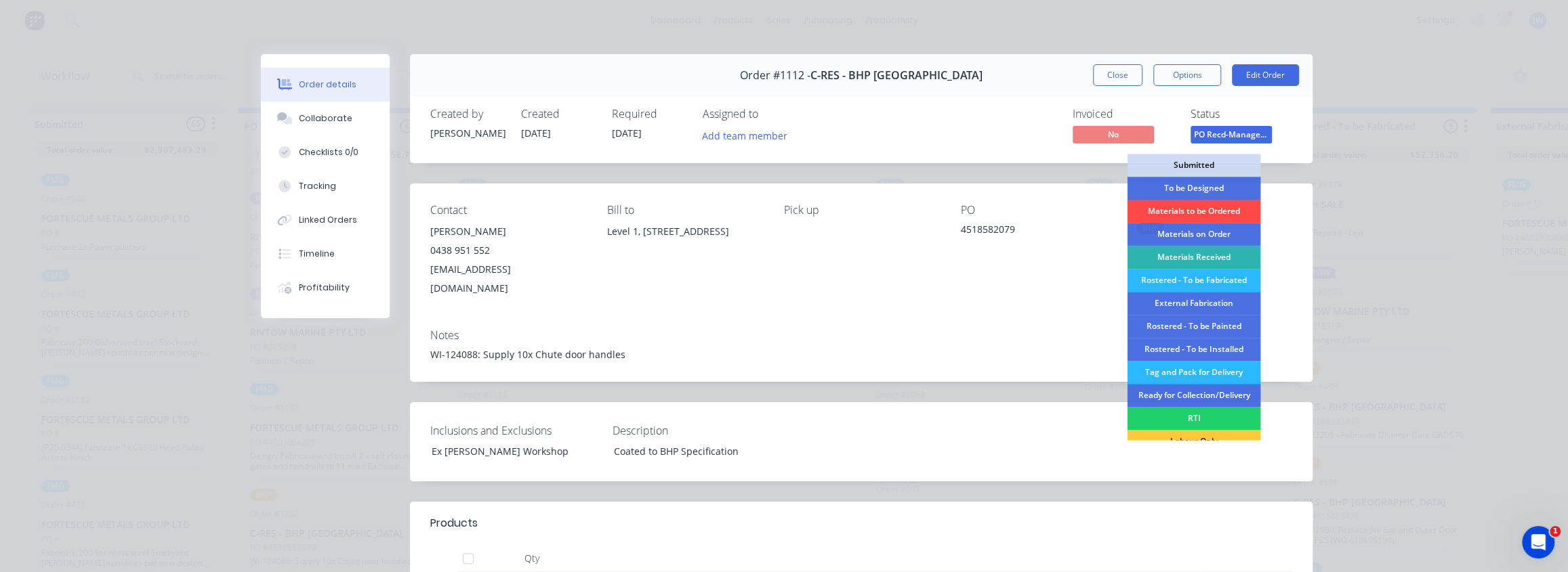
click at [1192, 208] on div "Materials to be Ordered" at bounding box center [1194, 211] width 134 height 23
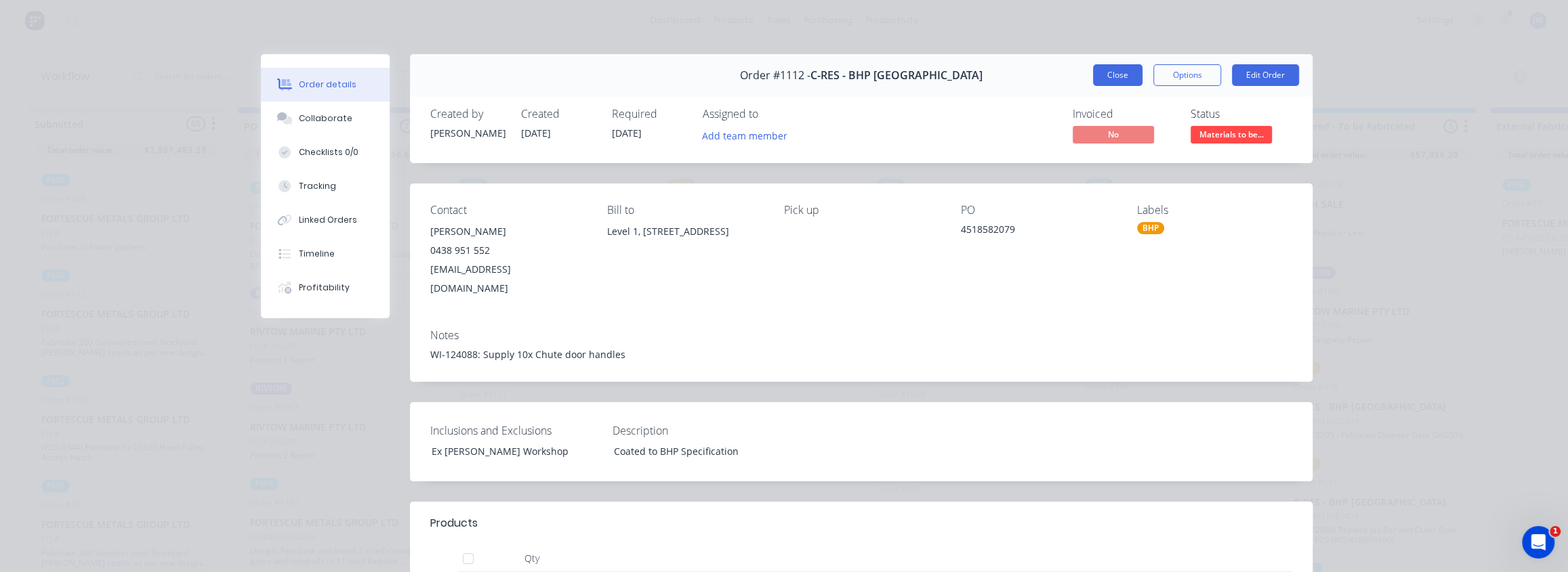
click at [1128, 82] on button "Close" at bounding box center [1118, 75] width 49 height 22
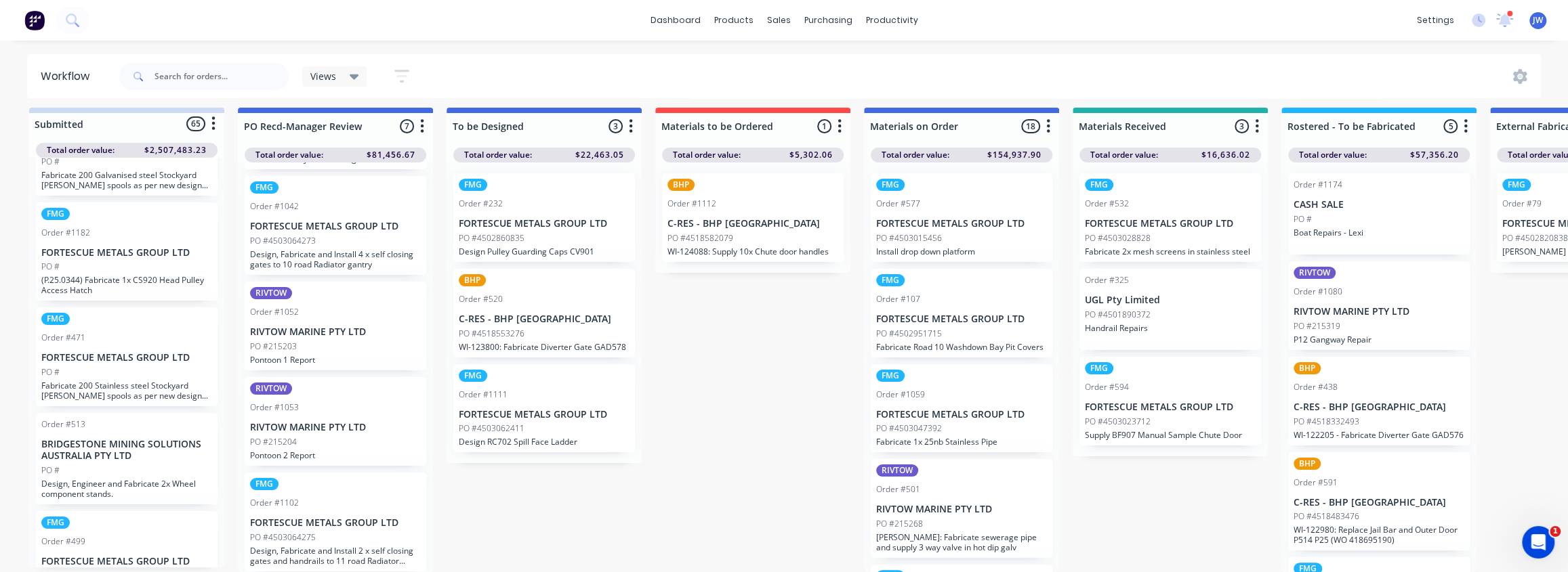
scroll to position [185, 0]
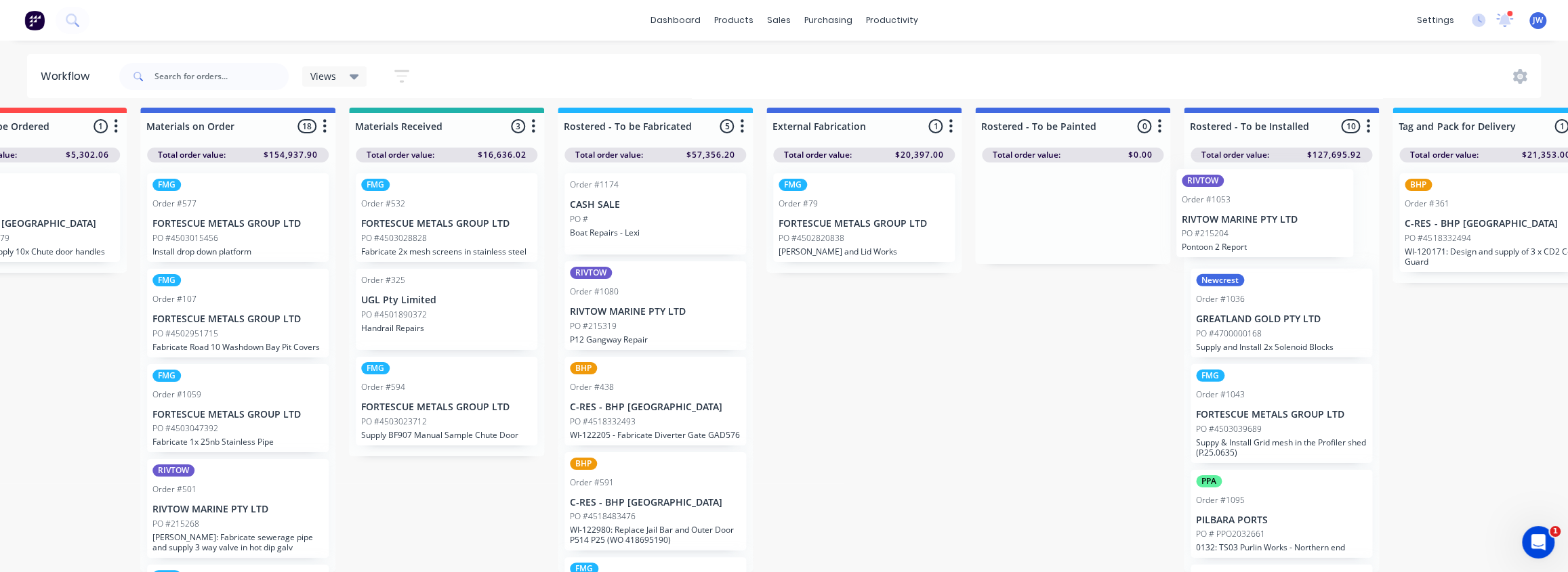
drag, startPoint x: 310, startPoint y: 416, endPoint x: 1248, endPoint y: 217, distance: 958.9
click at [1248, 217] on div "Submitted 65 Status colour #CDDAF4 hex #CDDAF4 Save Cancel Summaries Total orde…" at bounding box center [1084, 340] width 3636 height 465
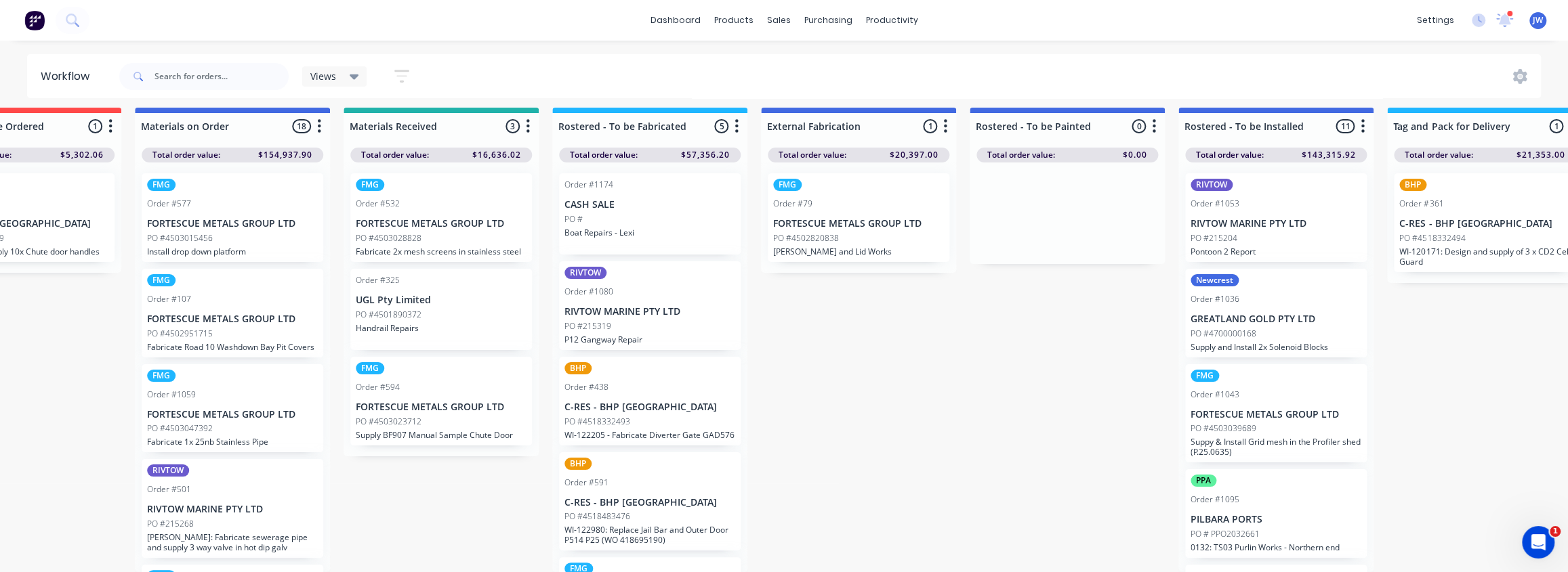
scroll to position [198, 0]
